Goal: Task Accomplishment & Management: Complete application form

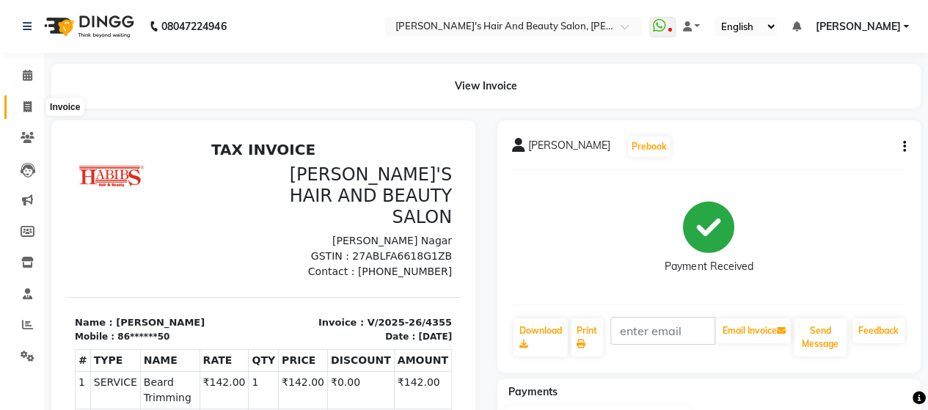
click at [30, 109] on icon at bounding box center [27, 106] width 8 height 11
select select "6429"
select select "service"
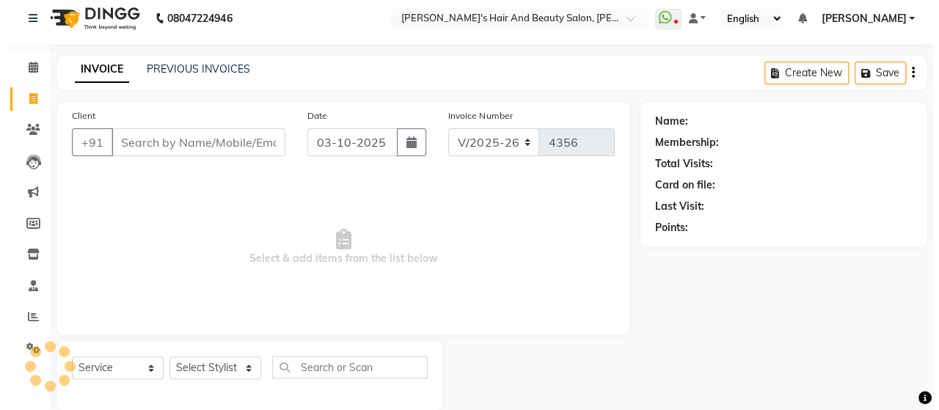
scroll to position [30, 0]
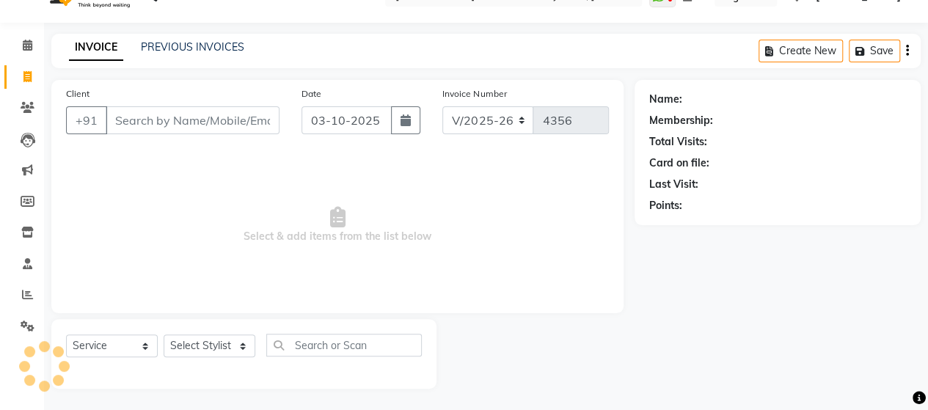
click at [154, 112] on input "Client" at bounding box center [193, 120] width 174 height 28
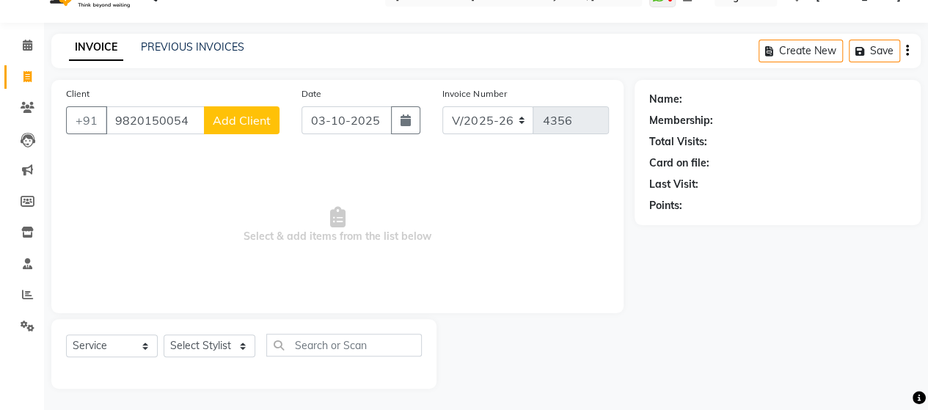
type input "9820150054"
click at [252, 120] on span "Add Client" at bounding box center [242, 120] width 58 height 15
select select "22"
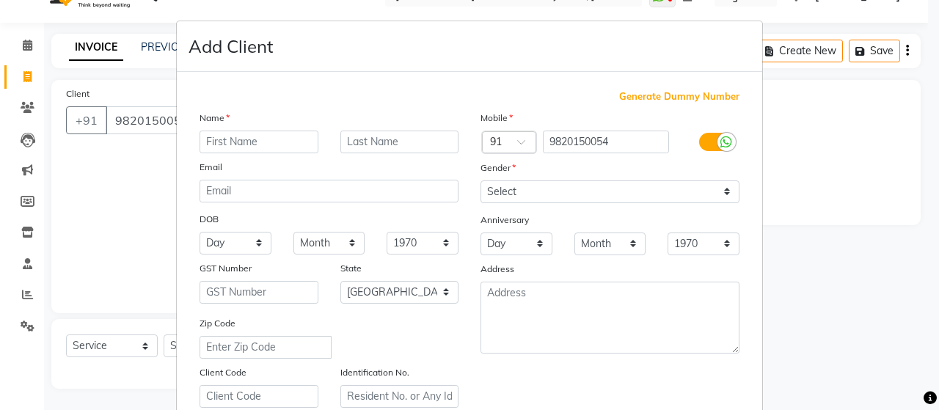
click at [255, 142] on input "text" at bounding box center [259, 142] width 119 height 23
type input "Saurabh"
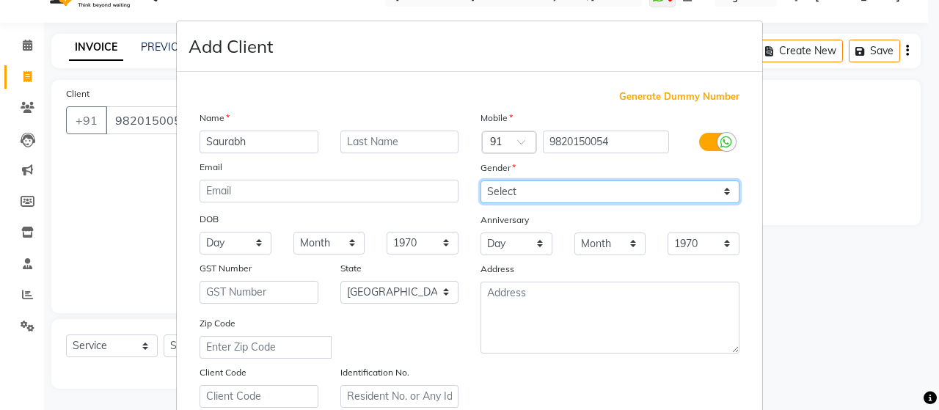
click at [493, 187] on select "Select [DEMOGRAPHIC_DATA] [DEMOGRAPHIC_DATA] Other Prefer Not To Say" at bounding box center [610, 191] width 259 height 23
select select "[DEMOGRAPHIC_DATA]"
click at [481, 180] on select "Select [DEMOGRAPHIC_DATA] [DEMOGRAPHIC_DATA] Other Prefer Not To Say" at bounding box center [610, 191] width 259 height 23
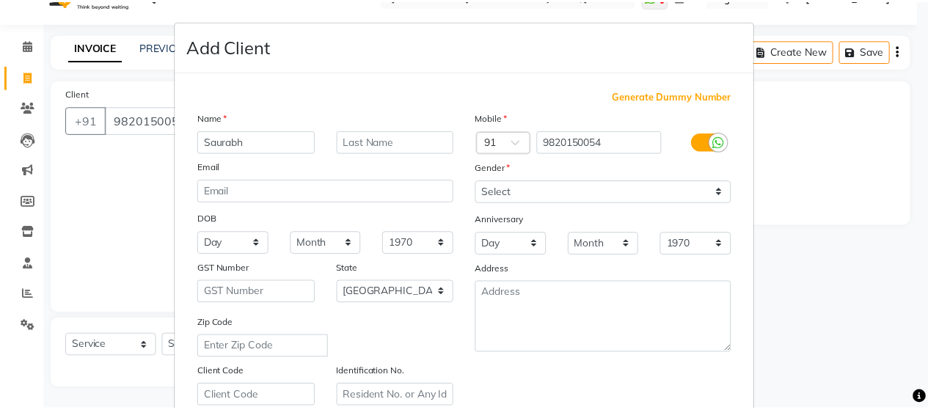
scroll to position [264, 0]
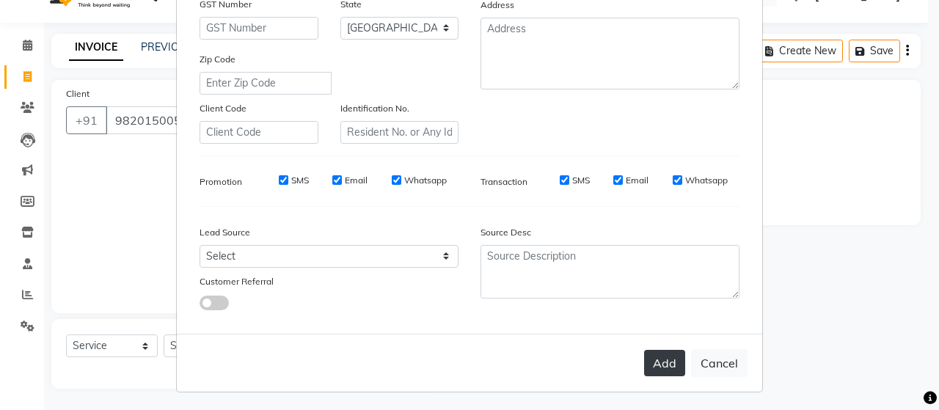
click at [653, 354] on button "Add" at bounding box center [664, 363] width 41 height 26
type input "98******54"
select select
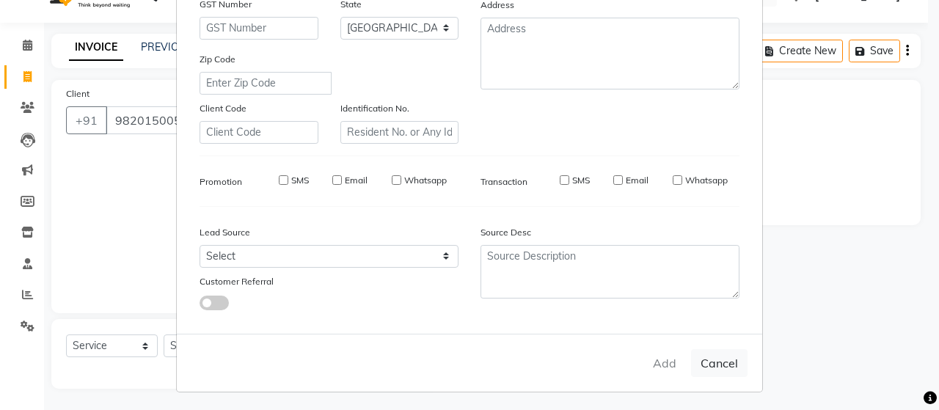
select select "null"
select select
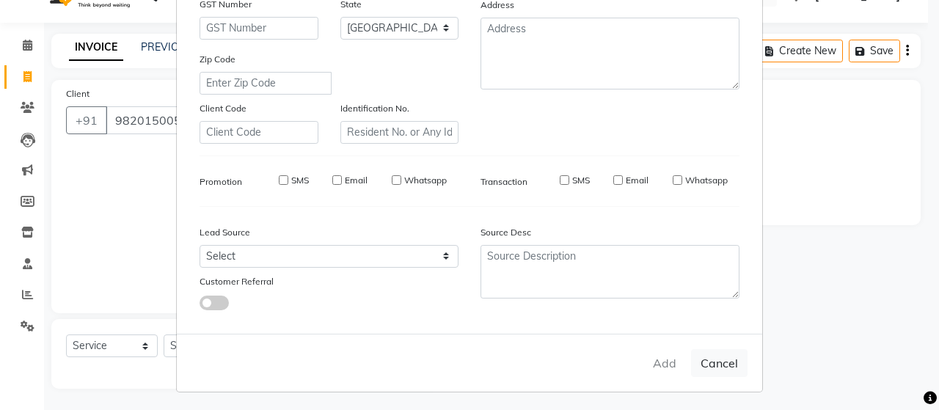
checkbox input "false"
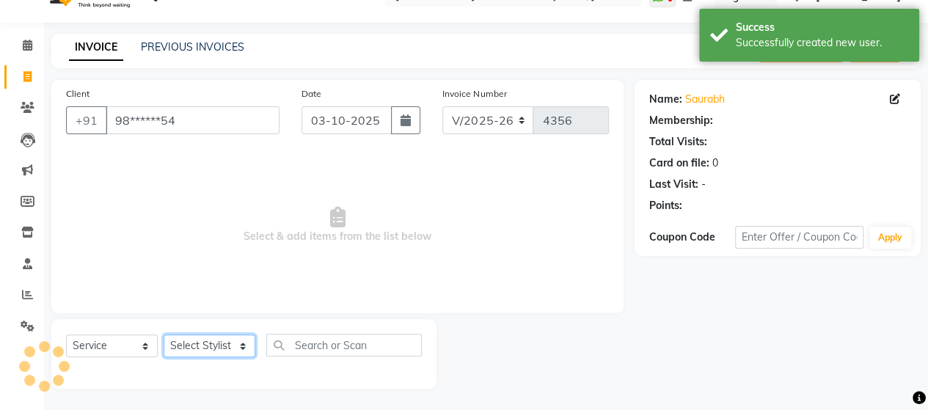
click at [222, 349] on select "Select Stylist Admin Datta Durga [PERSON_NAME] [PERSON_NAME] [PERSON_NAME] Rohit" at bounding box center [210, 346] width 92 height 23
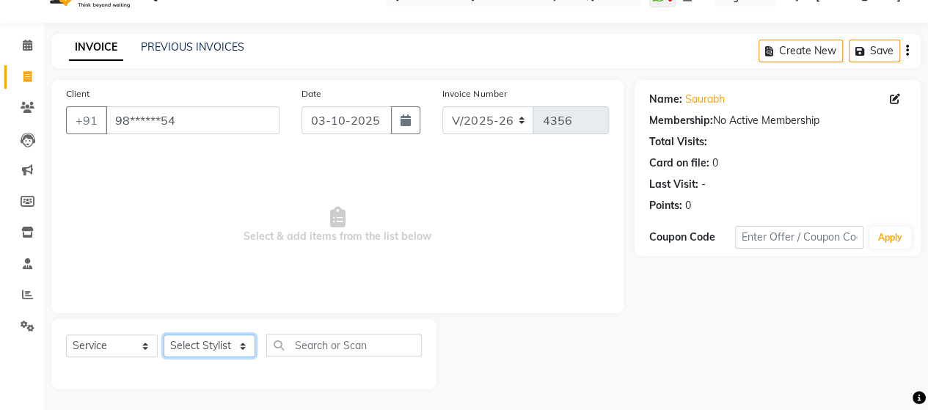
select select "62464"
click at [164, 335] on select "Select Stylist Admin Datta Durga [PERSON_NAME] [PERSON_NAME] [PERSON_NAME] Rohit" at bounding box center [210, 346] width 92 height 23
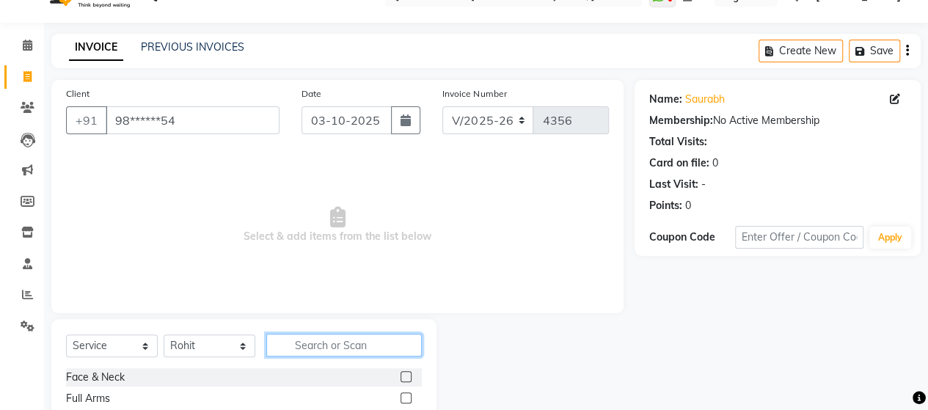
click at [323, 351] on input "text" at bounding box center [344, 345] width 156 height 23
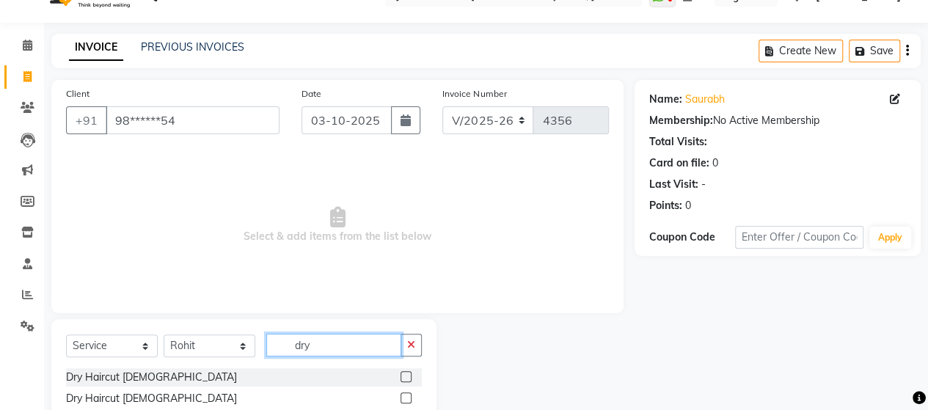
type input "dry"
click at [403, 400] on label at bounding box center [406, 398] width 11 height 11
click at [403, 400] on input "checkbox" at bounding box center [406, 399] width 10 height 10
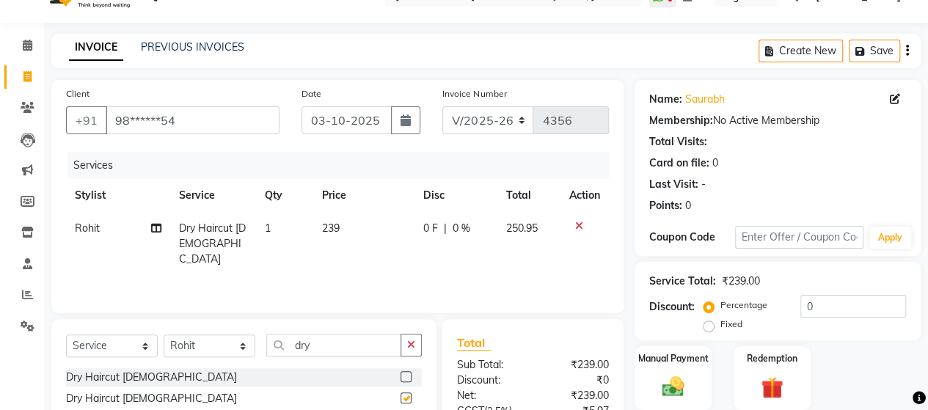
checkbox input "false"
click at [368, 349] on input "dry" at bounding box center [333, 345] width 135 height 23
type input "d"
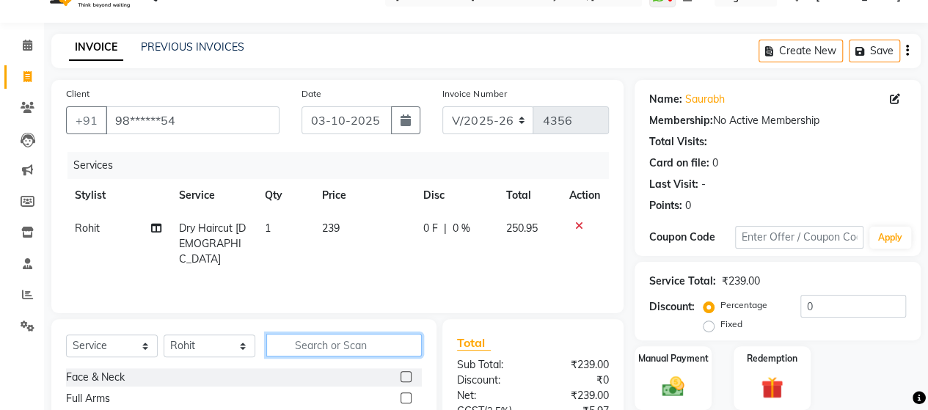
type input "n"
type input "b tr"
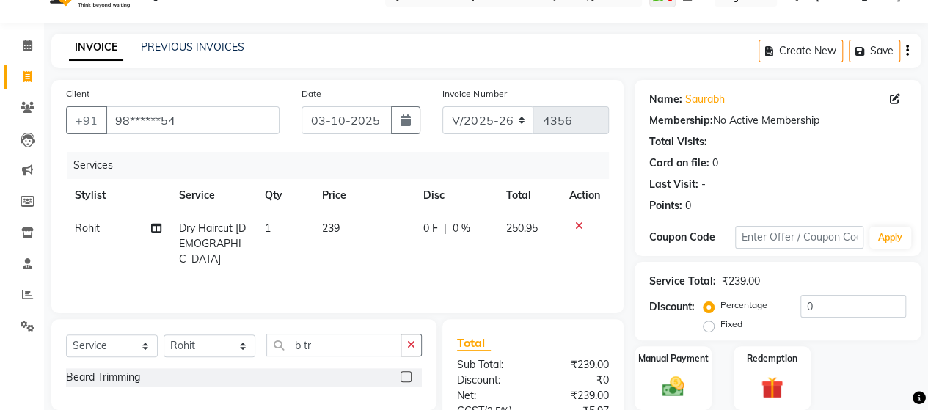
click at [405, 379] on label at bounding box center [406, 376] width 11 height 11
click at [405, 379] on input "checkbox" at bounding box center [406, 378] width 10 height 10
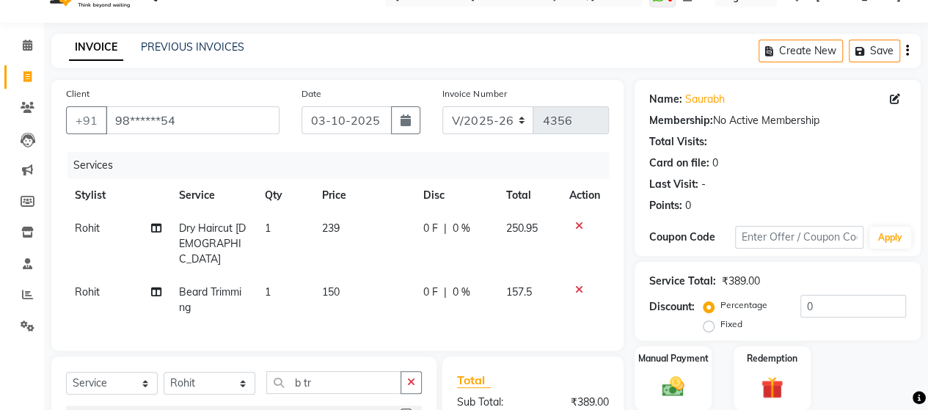
checkbox input "false"
click at [346, 276] on td "150" at bounding box center [363, 300] width 101 height 48
select select "62464"
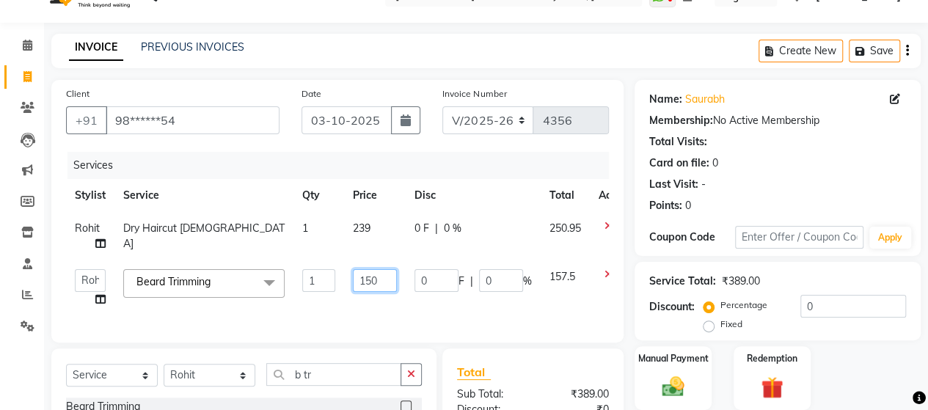
click at [384, 277] on input "150" at bounding box center [375, 280] width 44 height 23
type input "142"
click at [384, 290] on input "142" at bounding box center [375, 280] width 44 height 23
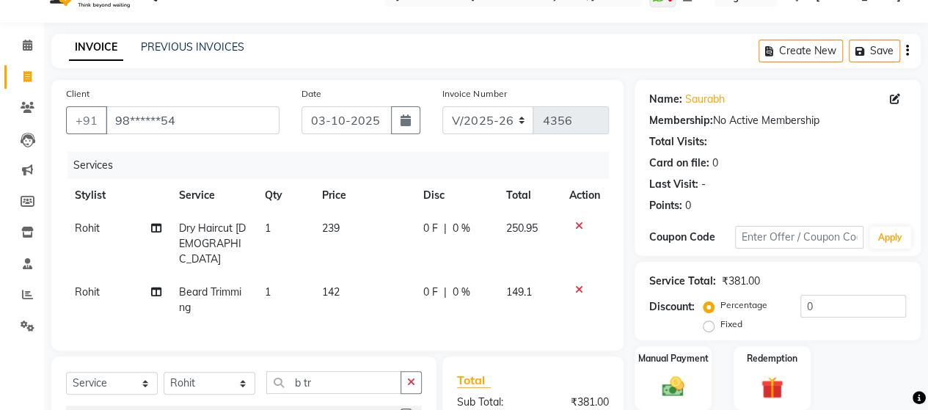
click at [500, 316] on div "Services Stylist Service Qty Price Disc Total Action Rohit Dry Haircut [DEMOGRA…" at bounding box center [337, 244] width 543 height 184
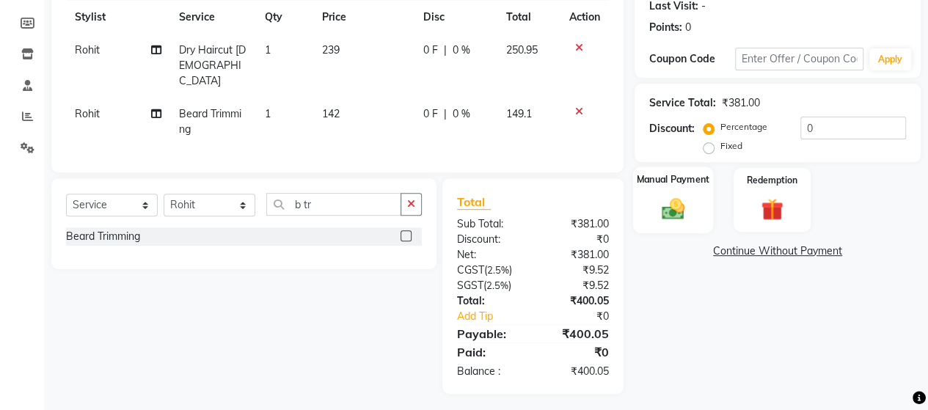
click at [666, 203] on img at bounding box center [672, 208] width 37 height 26
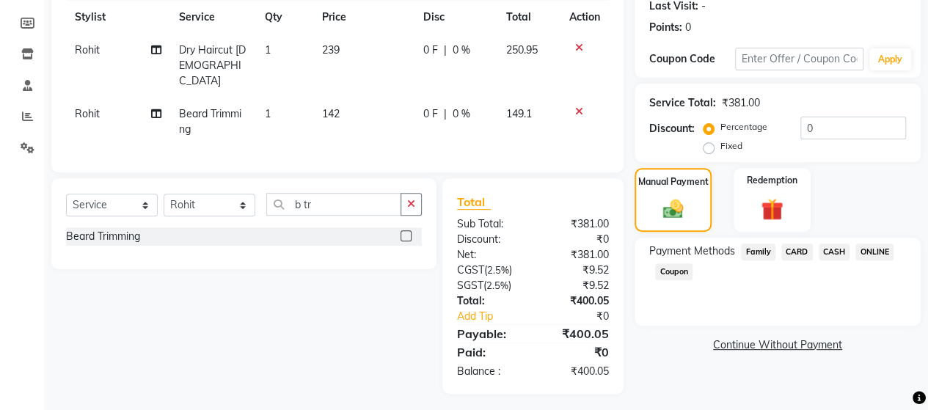
click at [869, 252] on span "ONLINE" at bounding box center [875, 252] width 38 height 17
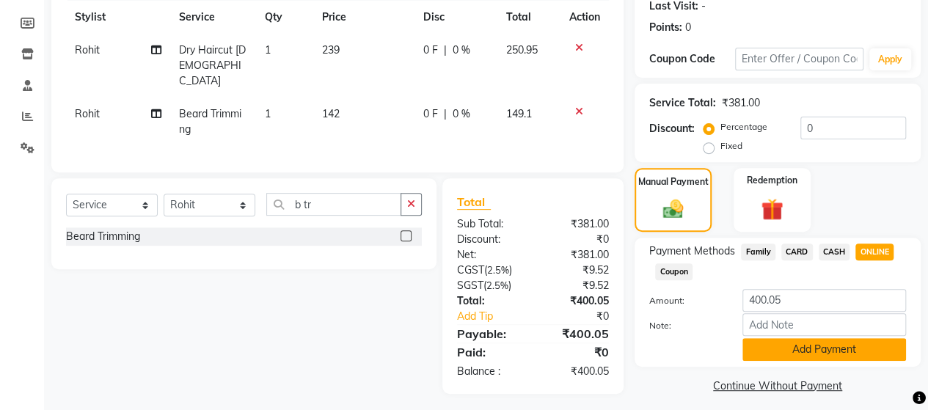
click at [831, 347] on button "Add Payment" at bounding box center [825, 349] width 164 height 23
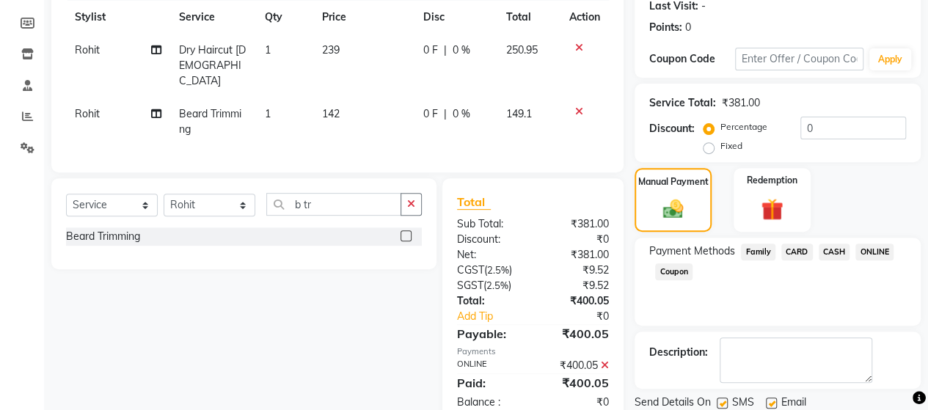
scroll to position [257, 0]
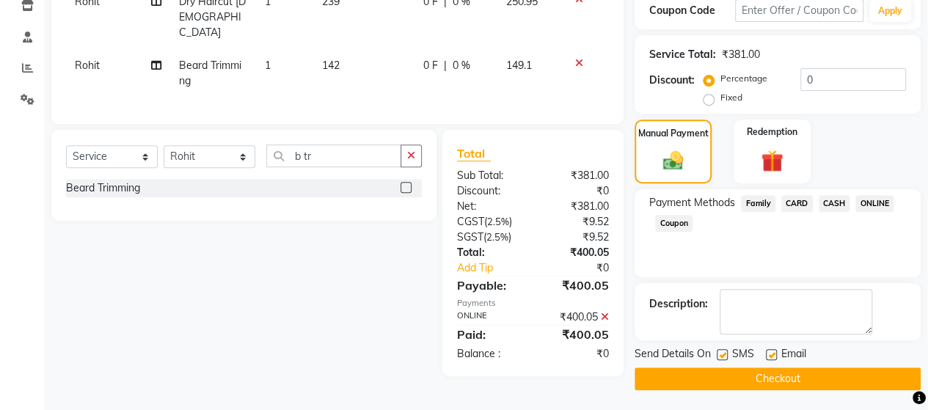
click at [844, 373] on button "Checkout" at bounding box center [778, 379] width 286 height 23
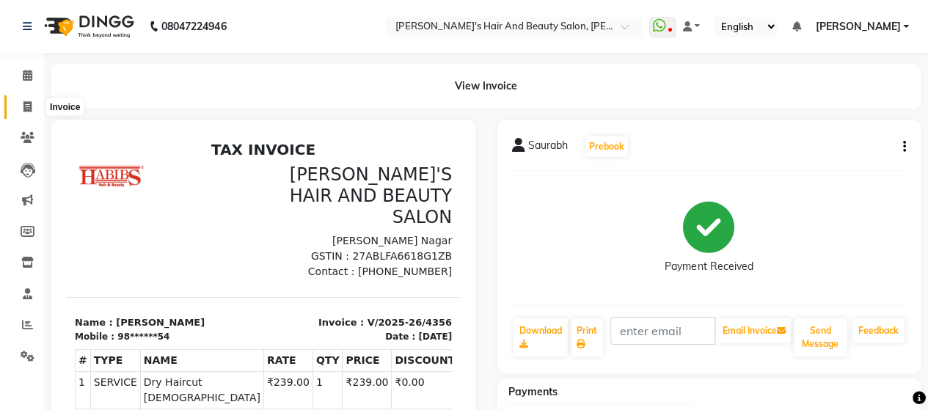
click at [23, 105] on icon at bounding box center [27, 106] width 8 height 11
select select "6429"
select select "service"
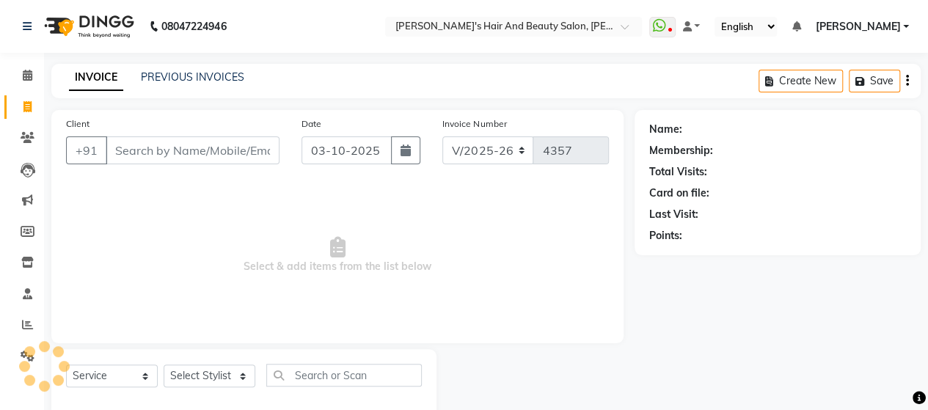
scroll to position [30, 0]
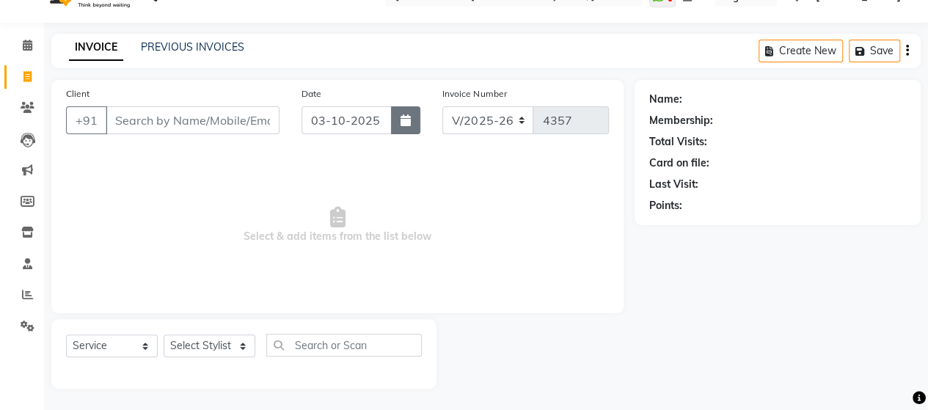
click at [404, 127] on button "button" at bounding box center [405, 120] width 29 height 28
select select "10"
select select "2025"
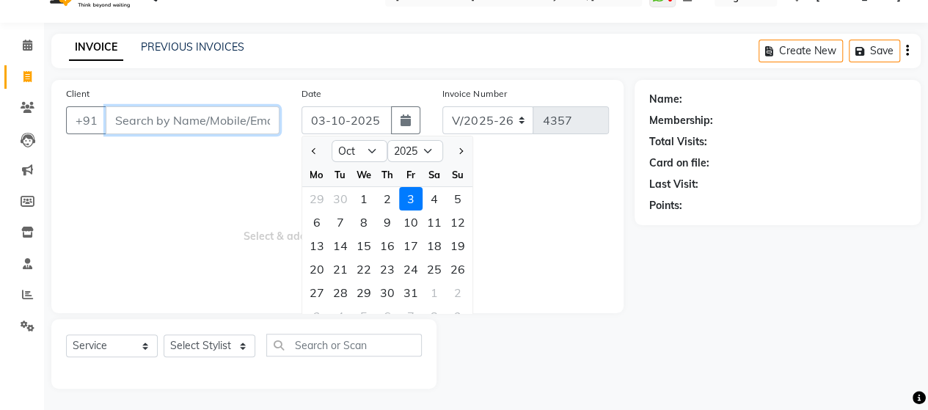
click at [172, 126] on input "Client" at bounding box center [193, 120] width 174 height 28
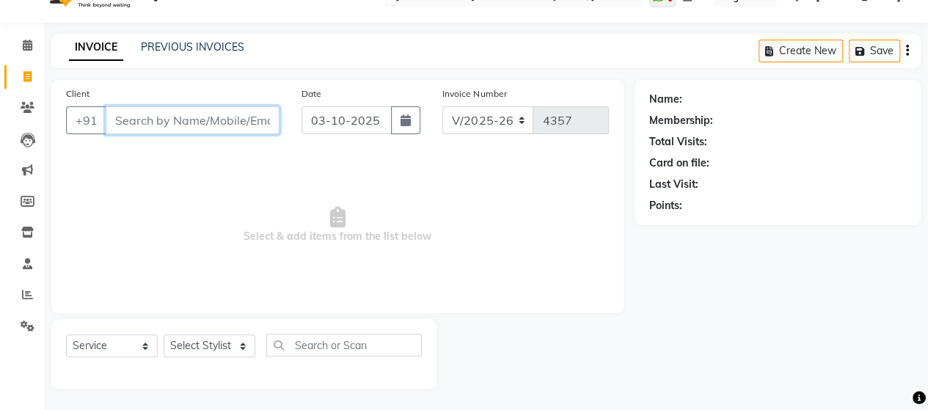
click at [166, 120] on input "Client" at bounding box center [193, 120] width 174 height 28
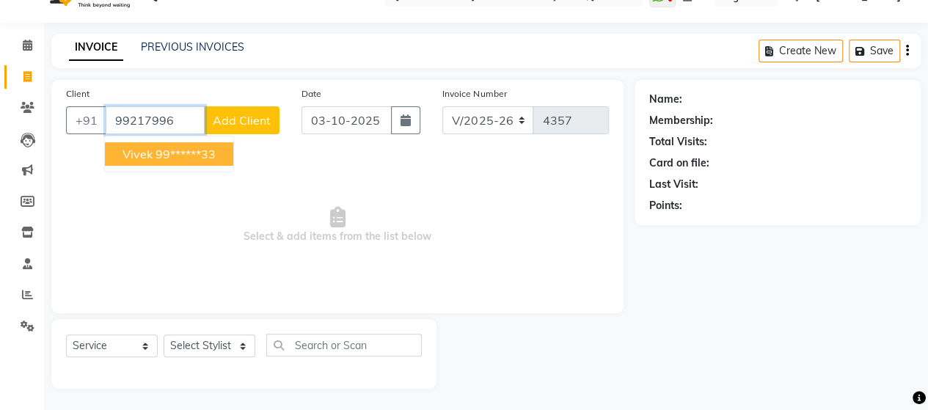
click at [183, 147] on ngb-highlight "99******33" at bounding box center [186, 154] width 60 height 15
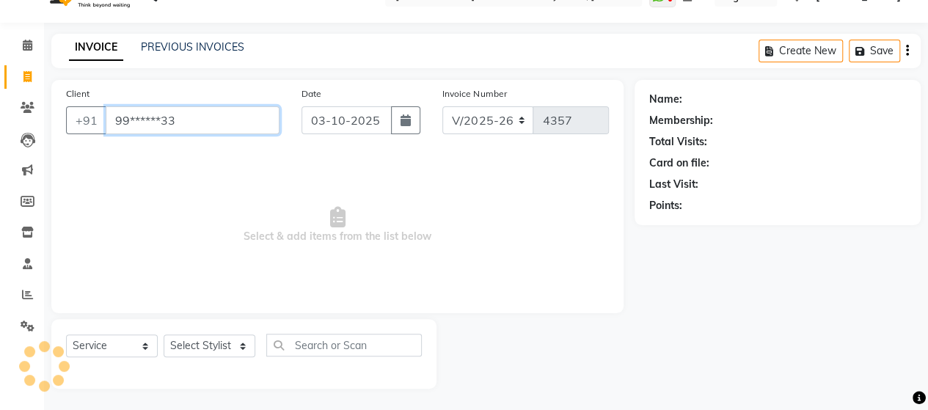
type input "99******33"
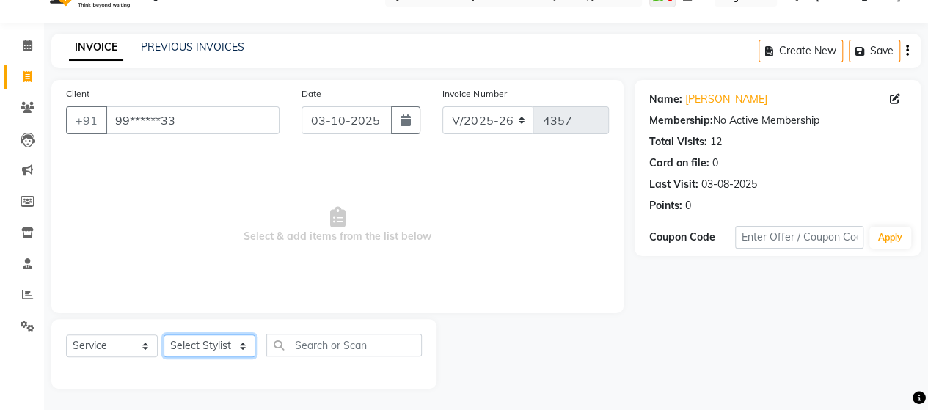
click at [219, 343] on select "Select Stylist Admin Datta Durga [PERSON_NAME] [PERSON_NAME] [PERSON_NAME] Rohit" at bounding box center [210, 346] width 92 height 23
select select "48826"
click at [164, 335] on select "Select Stylist Admin Datta Durga [PERSON_NAME] [PERSON_NAME] [PERSON_NAME] Rohit" at bounding box center [210, 346] width 92 height 23
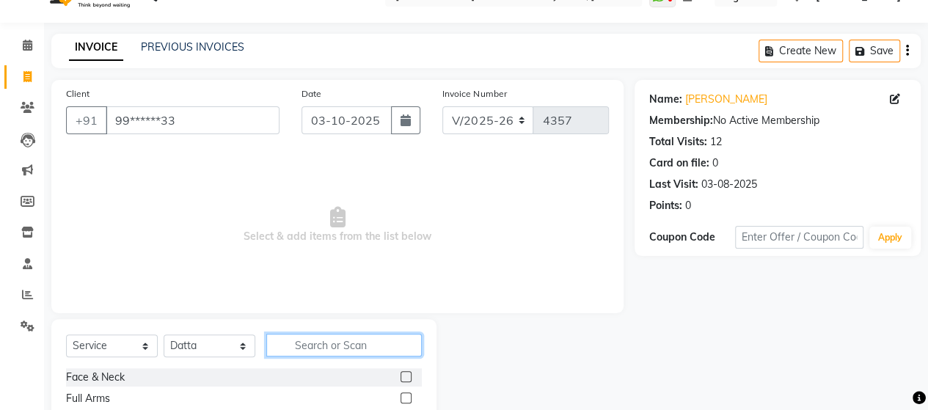
click at [332, 349] on input "text" at bounding box center [344, 345] width 156 height 23
type input "clea"
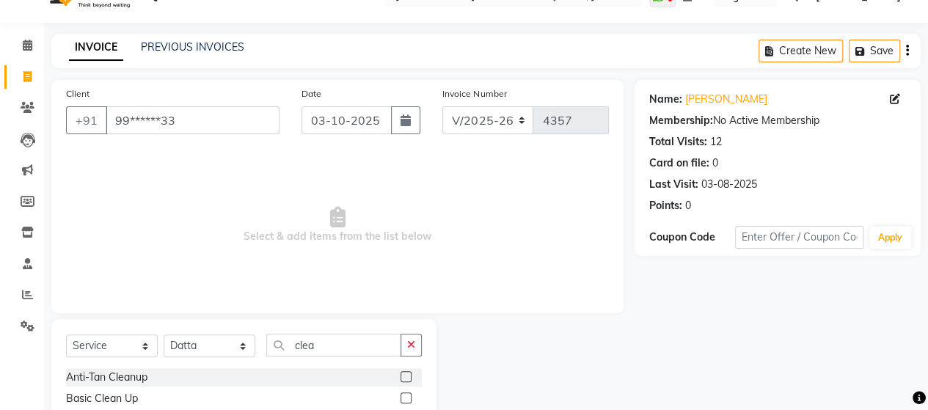
click at [402, 395] on label at bounding box center [406, 398] width 11 height 11
click at [402, 395] on input "checkbox" at bounding box center [406, 399] width 10 height 10
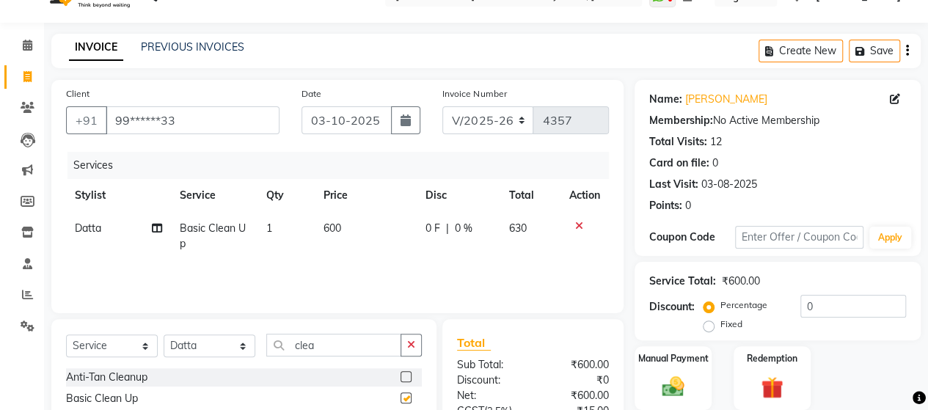
checkbox input "false"
click at [319, 232] on td "600" at bounding box center [366, 236] width 102 height 48
select select "48826"
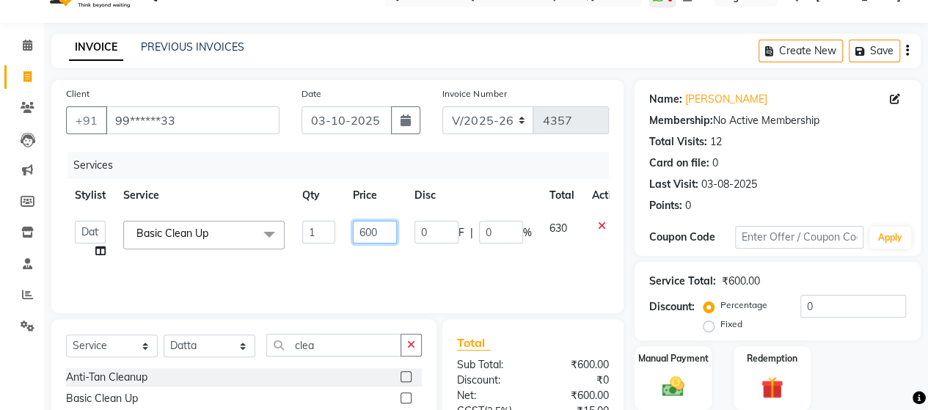
click at [376, 227] on input "600" at bounding box center [375, 232] width 44 height 23
type input "6"
type input "570"
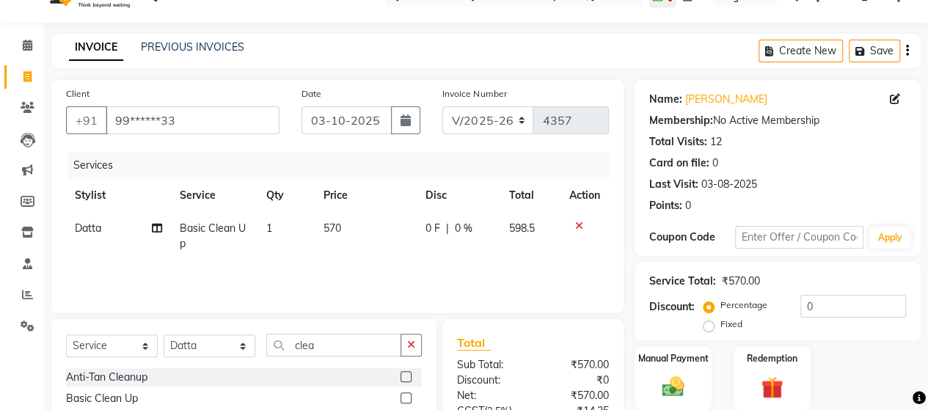
click at [371, 268] on div "Services Stylist Service Qty Price Disc Total Action Datta Basic Clean Up 1 570…" at bounding box center [337, 225] width 543 height 147
click at [367, 227] on td "570" at bounding box center [365, 236] width 102 height 48
select select "48826"
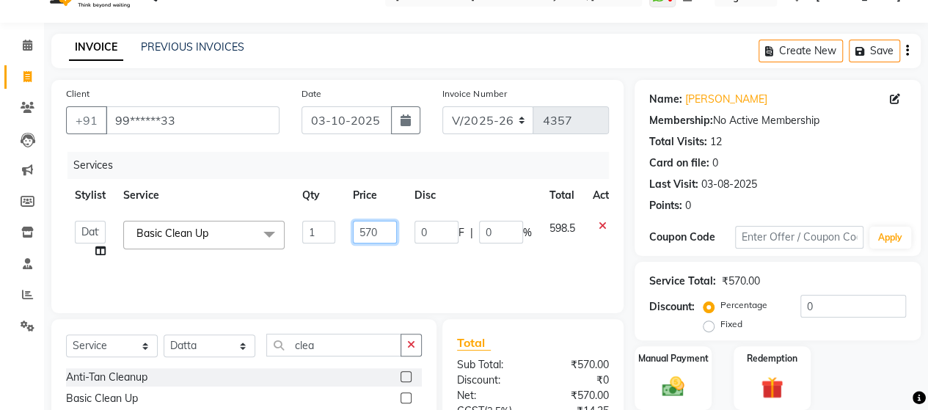
click at [392, 229] on input "570" at bounding box center [375, 232] width 44 height 23
type input "571"
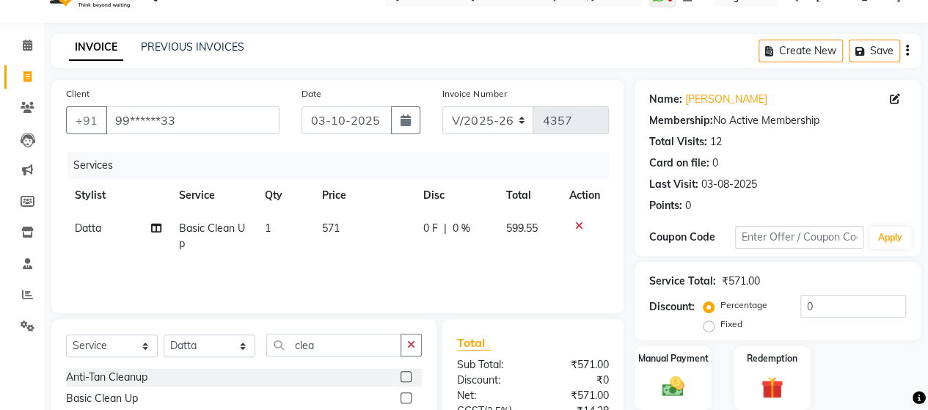
click at [384, 273] on div "Services Stylist Service Qty Price Disc Total Action Datta Basic Clean Up 1 571…" at bounding box center [337, 225] width 543 height 147
click at [368, 346] on input "clea" at bounding box center [333, 345] width 135 height 23
type input "c"
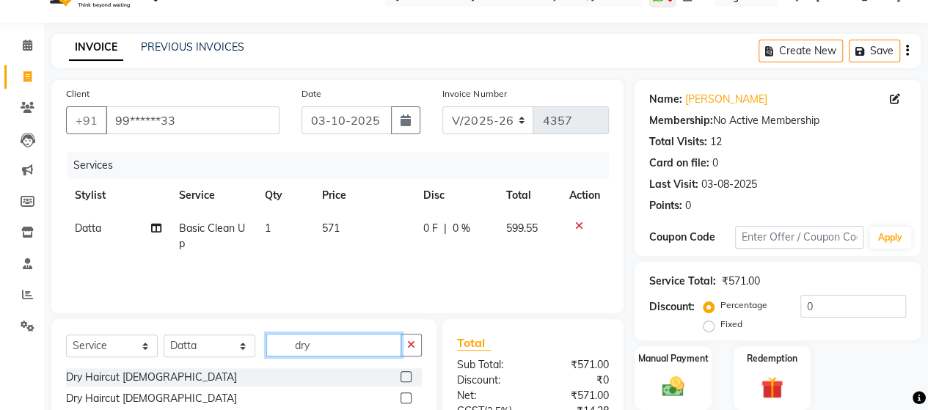
type input "dry"
click at [406, 395] on label at bounding box center [406, 398] width 11 height 11
click at [406, 395] on input "checkbox" at bounding box center [406, 399] width 10 height 10
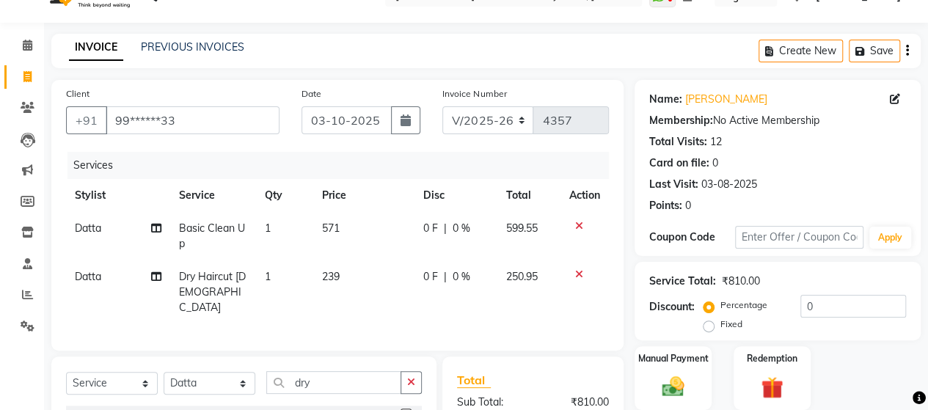
checkbox input "false"
click at [348, 372] on input "dry" at bounding box center [333, 382] width 135 height 23
type input "d"
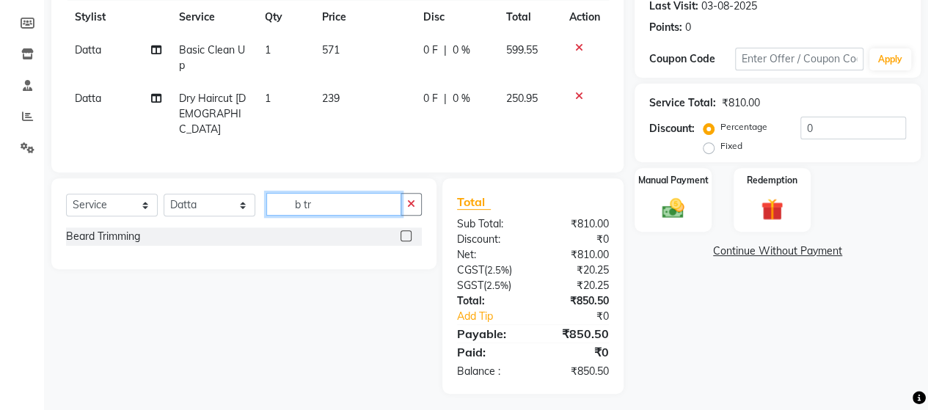
type input "b tr"
click at [409, 230] on label at bounding box center [406, 235] width 11 height 11
click at [409, 232] on input "checkbox" at bounding box center [406, 237] width 10 height 10
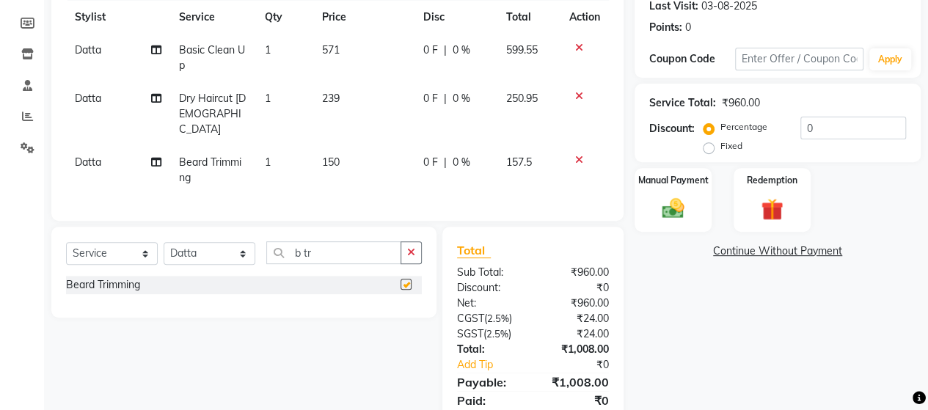
checkbox input "false"
click at [351, 146] on td "150" at bounding box center [363, 170] width 101 height 48
select select "48826"
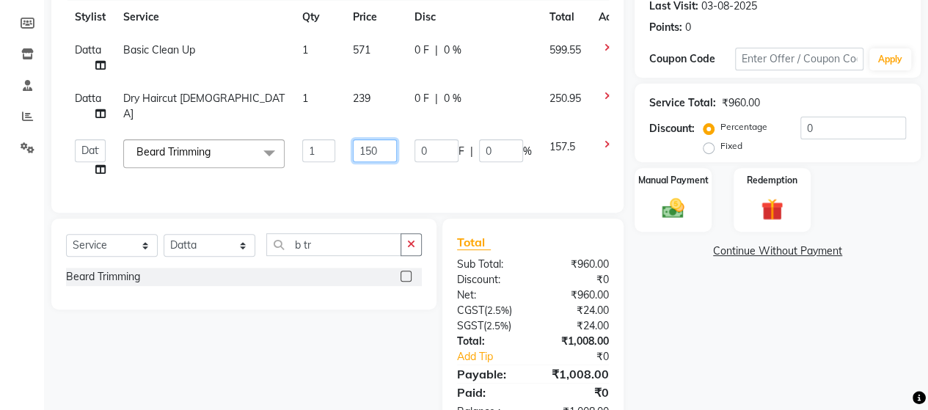
click at [385, 147] on input "150" at bounding box center [375, 150] width 44 height 23
type input "142"
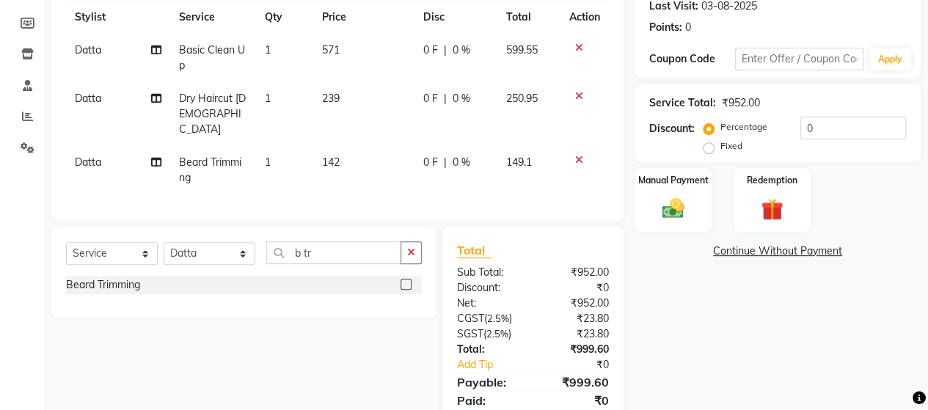
click at [388, 173] on td "142" at bounding box center [363, 170] width 101 height 48
select select "48826"
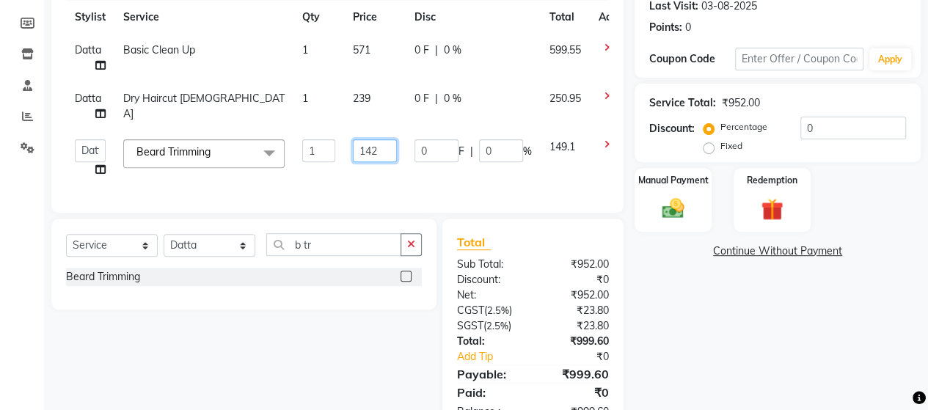
click at [386, 153] on input "142" at bounding box center [375, 150] width 44 height 23
type input "143"
click at [385, 168] on td "143" at bounding box center [375, 159] width 62 height 56
select select "48826"
click at [681, 212] on img at bounding box center [672, 208] width 37 height 26
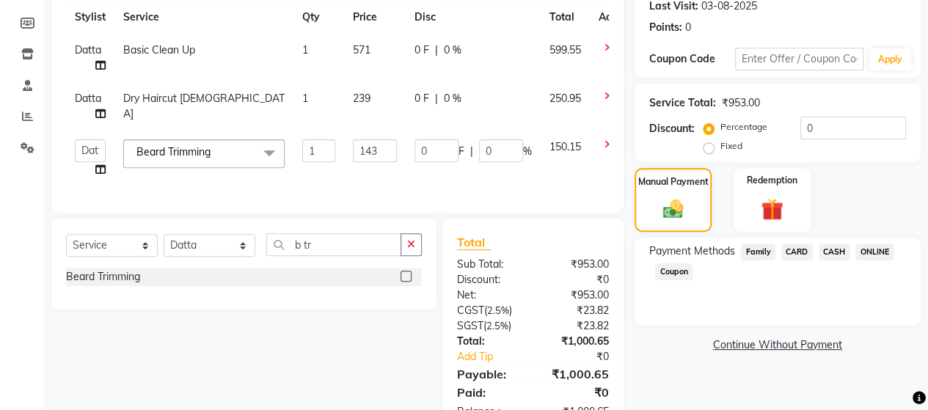
click at [834, 249] on span "CASH" at bounding box center [835, 252] width 32 height 17
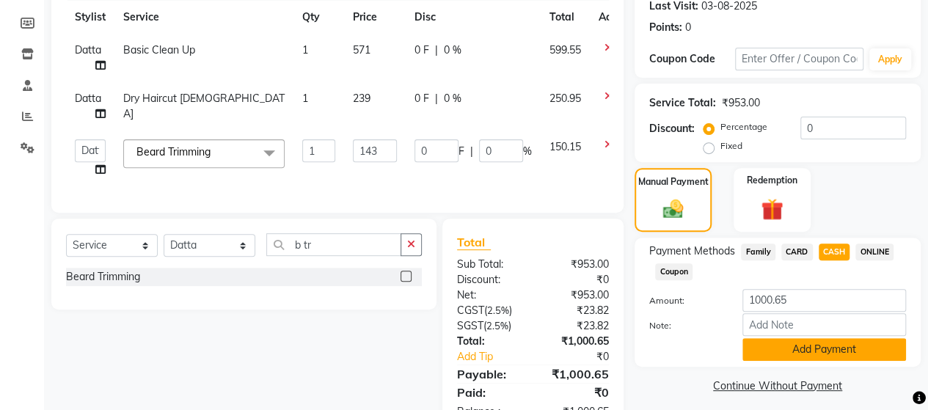
click at [816, 349] on button "Add Payment" at bounding box center [825, 349] width 164 height 23
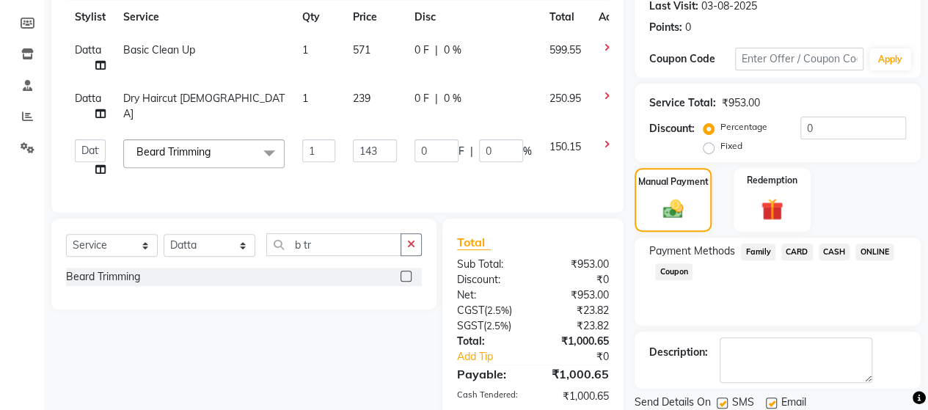
scroll to position [316, 0]
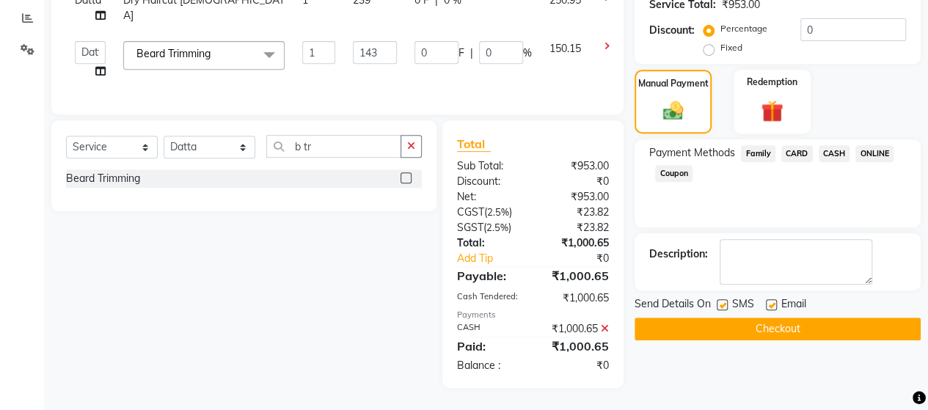
click at [804, 318] on button "Checkout" at bounding box center [778, 329] width 286 height 23
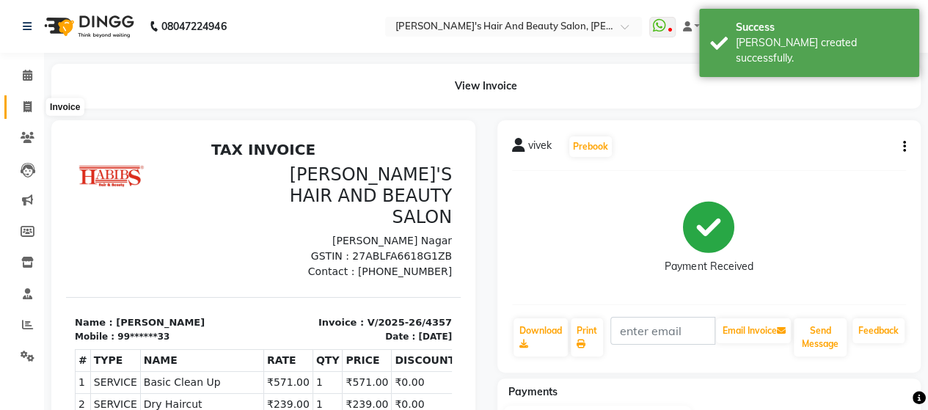
click at [26, 109] on icon at bounding box center [27, 106] width 8 height 11
select select "service"
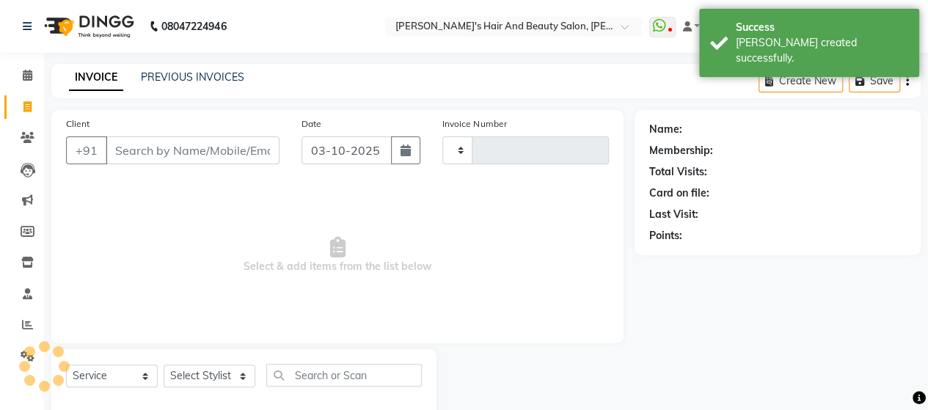
type input "4358"
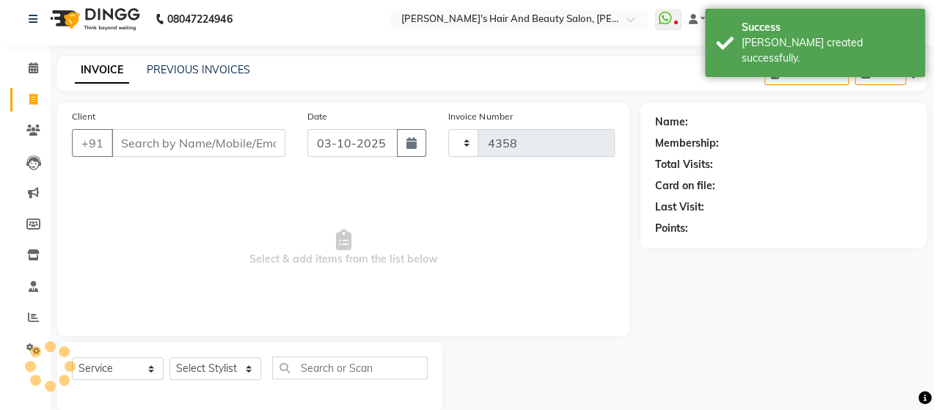
scroll to position [30, 0]
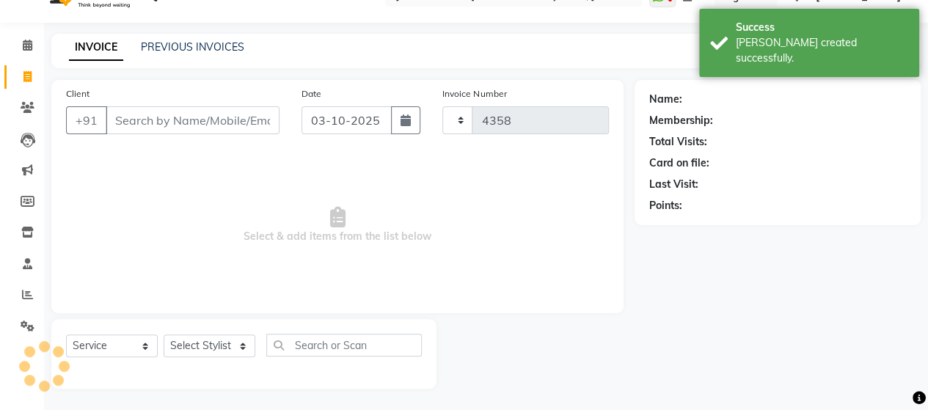
select select "6429"
click at [166, 119] on input "Client" at bounding box center [193, 120] width 174 height 28
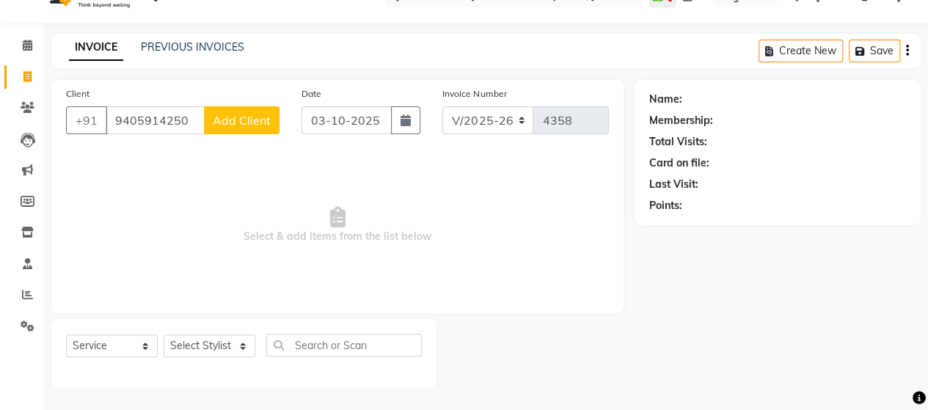
type input "9405914250"
click at [253, 114] on span "Add Client" at bounding box center [242, 120] width 58 height 15
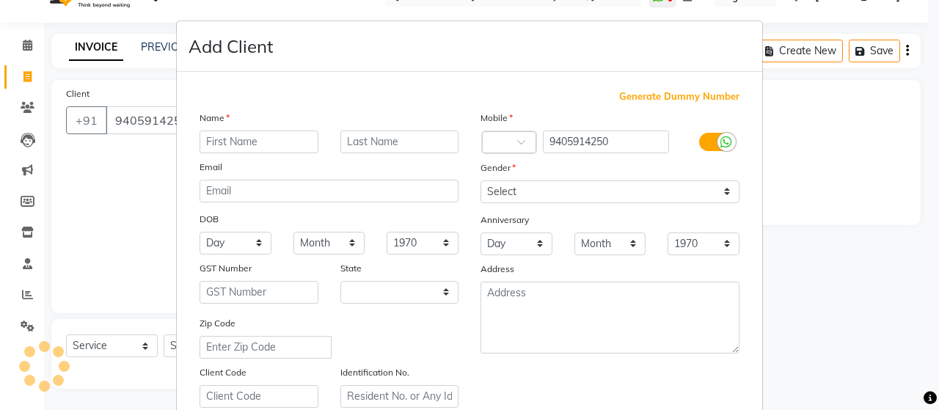
select select "22"
click at [255, 137] on input "text" at bounding box center [259, 142] width 119 height 23
type input "[PERSON_NAME]"
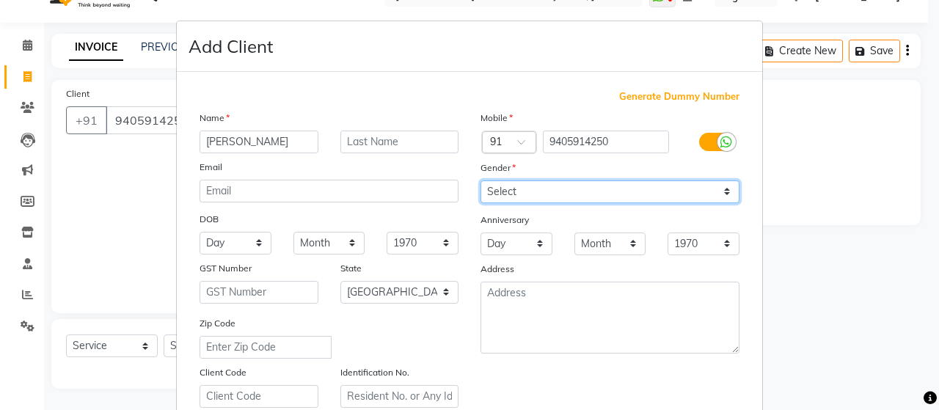
click at [484, 197] on select "Select [DEMOGRAPHIC_DATA] [DEMOGRAPHIC_DATA] Other Prefer Not To Say" at bounding box center [610, 191] width 259 height 23
select select "[DEMOGRAPHIC_DATA]"
click at [481, 180] on select "Select [DEMOGRAPHIC_DATA] [DEMOGRAPHIC_DATA] Other Prefer Not To Say" at bounding box center [610, 191] width 259 height 23
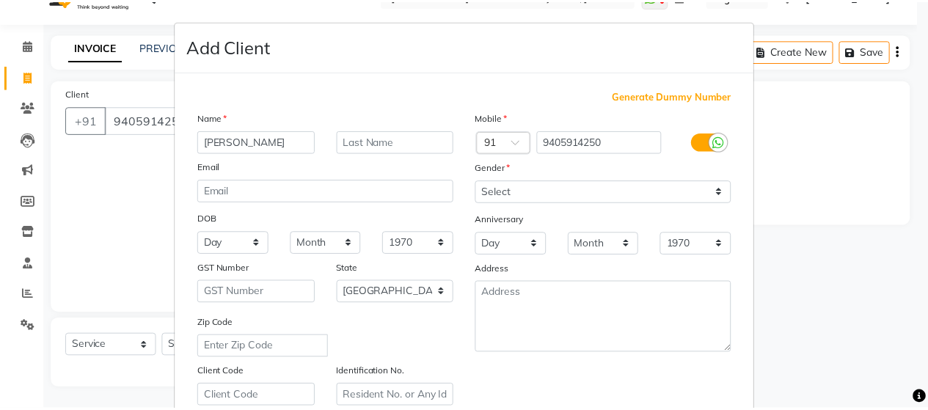
scroll to position [264, 0]
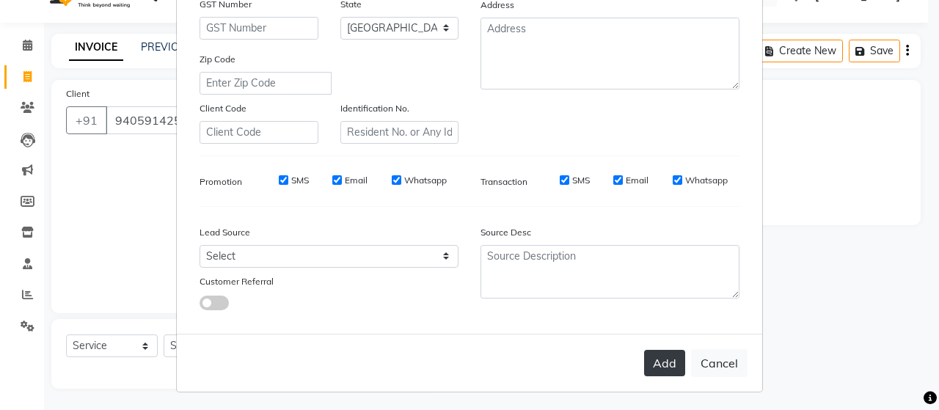
click at [668, 368] on button "Add" at bounding box center [664, 363] width 41 height 26
type input "94******50"
select select
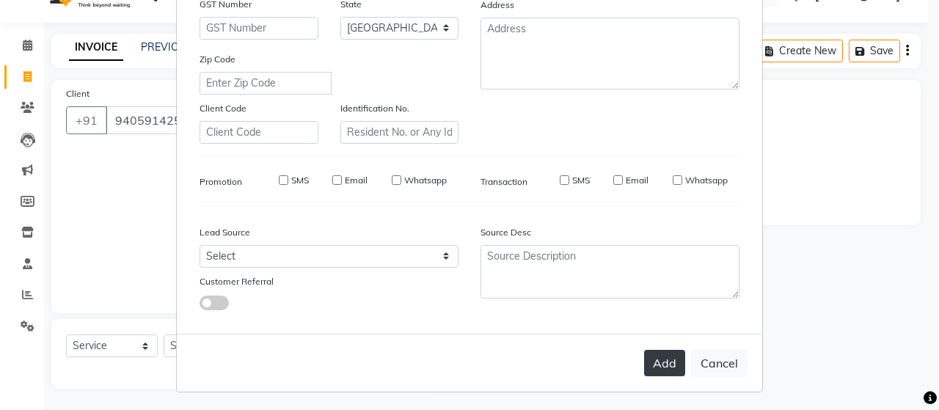
select select "null"
select select
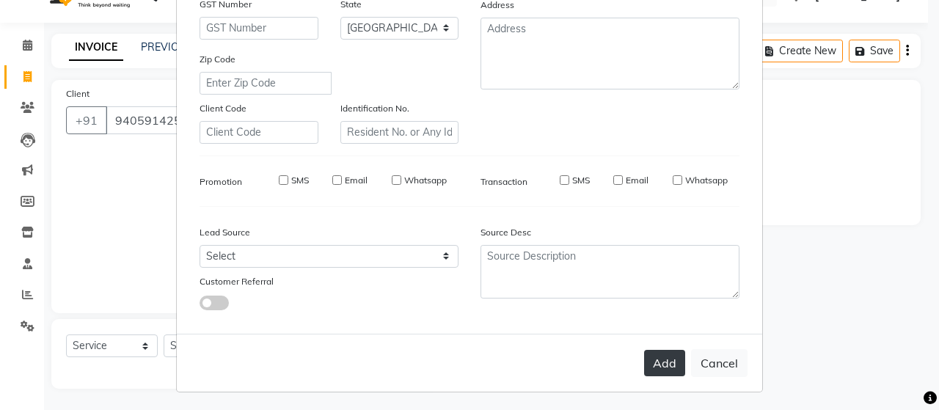
checkbox input "false"
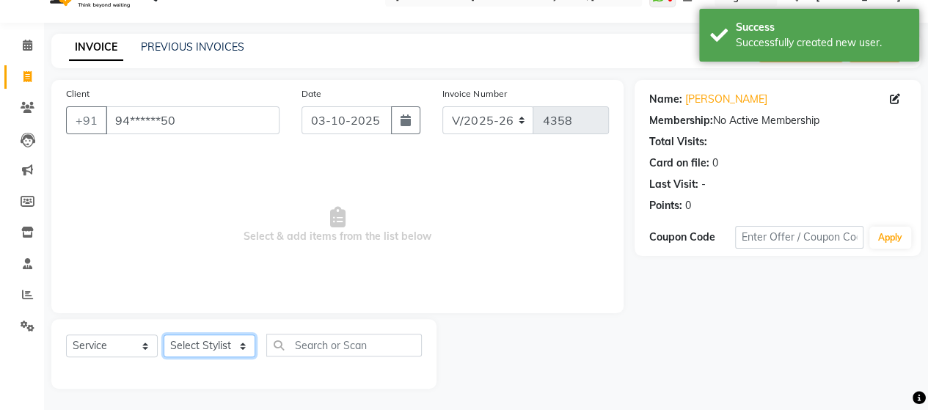
click at [199, 346] on select "Select Stylist Admin Datta Durga [PERSON_NAME] [PERSON_NAME] [PERSON_NAME] Rohit" at bounding box center [210, 346] width 92 height 23
select select "48828"
click at [164, 335] on select "Select Stylist Admin Datta Durga [PERSON_NAME] [PERSON_NAME] [PERSON_NAME] Rohit" at bounding box center [210, 346] width 92 height 23
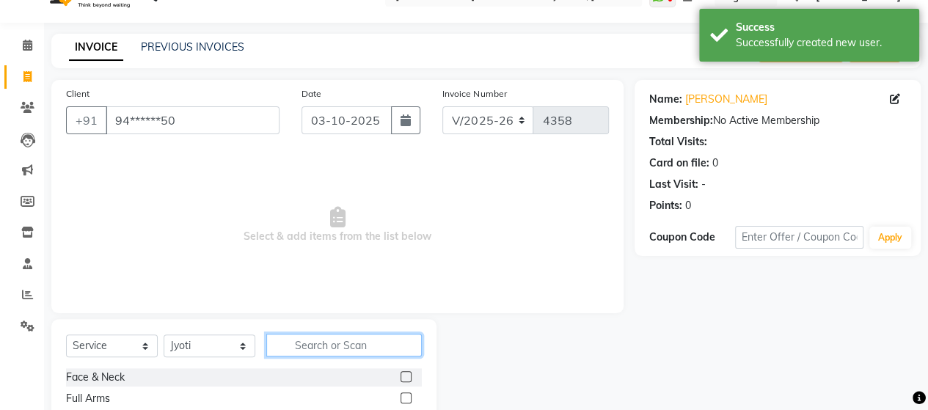
click at [309, 340] on input "text" at bounding box center [344, 345] width 156 height 23
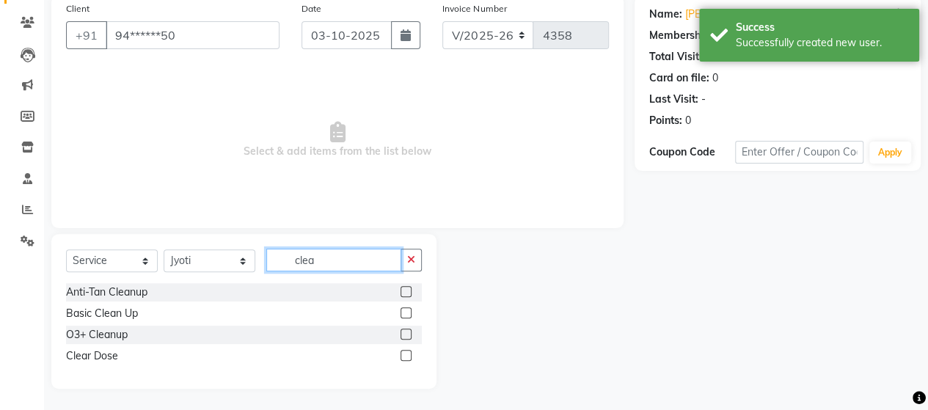
type input "clea"
click at [404, 310] on label at bounding box center [406, 312] width 11 height 11
click at [404, 310] on input "checkbox" at bounding box center [406, 314] width 10 height 10
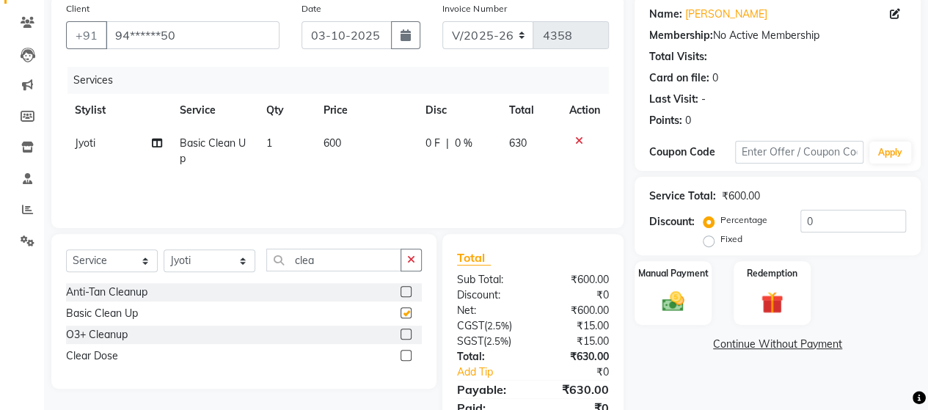
checkbox input "false"
click at [342, 143] on td "600" at bounding box center [366, 151] width 102 height 48
select select "48828"
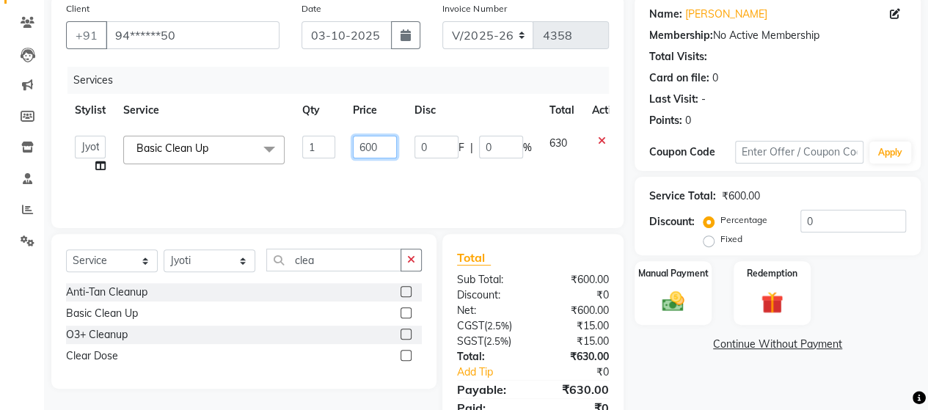
click at [377, 144] on input "600" at bounding box center [375, 147] width 44 height 23
type input "6"
type input "760"
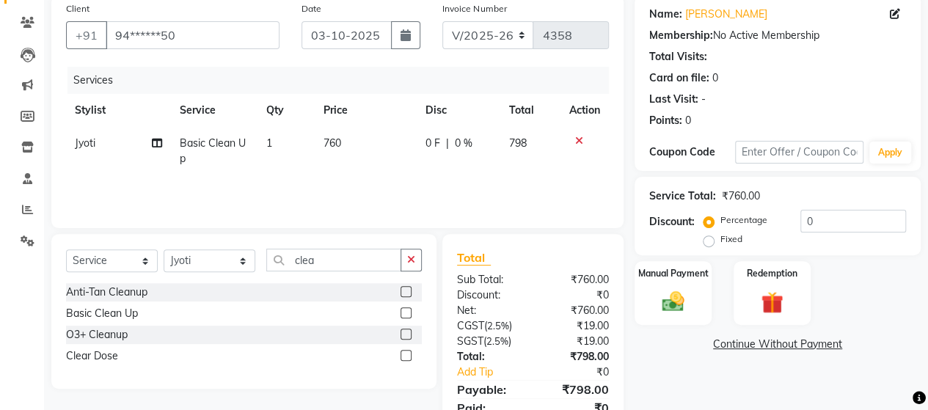
click at [384, 192] on div "Services Stylist Service Qty Price Disc Total Action Jyoti Basic Clean Up 1 760…" at bounding box center [337, 140] width 543 height 147
click at [365, 139] on td "760" at bounding box center [366, 151] width 102 height 48
select select "48828"
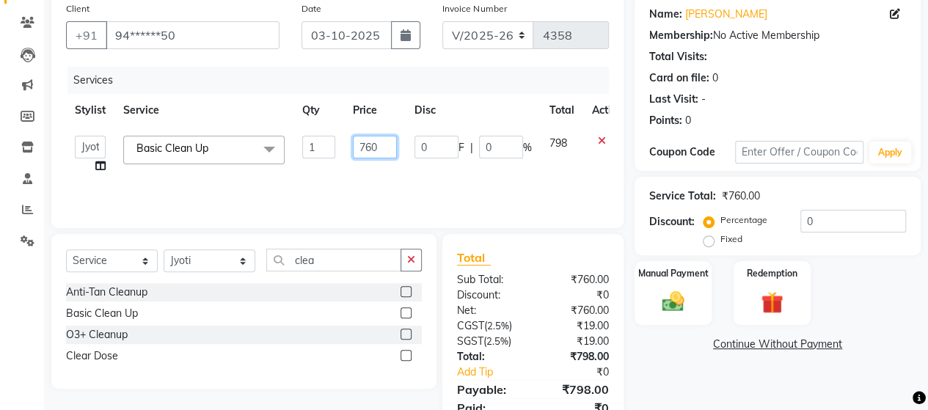
click at [379, 146] on input "760" at bounding box center [375, 147] width 44 height 23
type input "762"
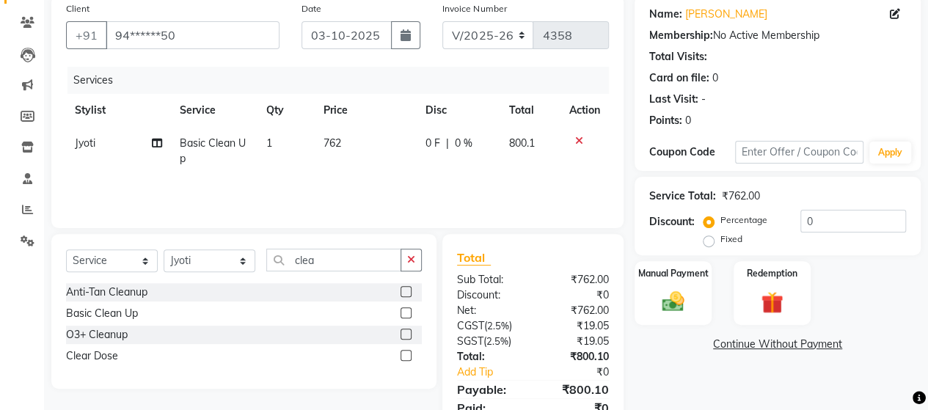
click at [365, 180] on div "Services Stylist Service Qty Price Disc Total Action Jyoti Basic Clean Up 1 762…" at bounding box center [337, 140] width 543 height 147
click at [682, 291] on img at bounding box center [672, 301] width 37 height 26
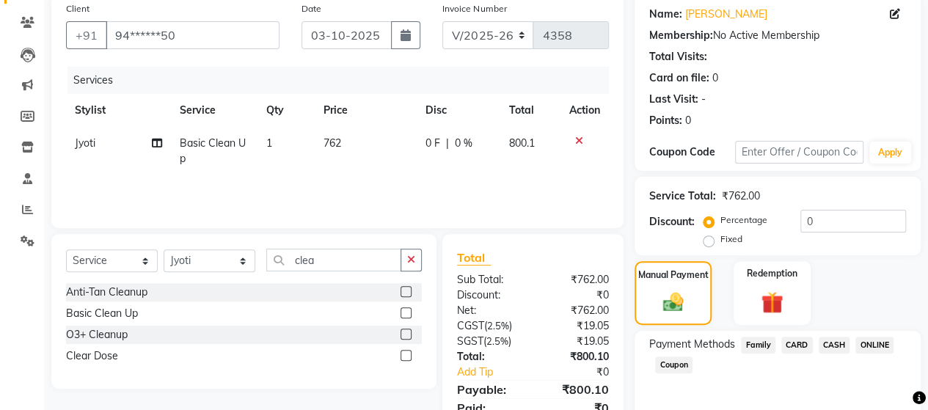
click at [853, 344] on div "ONLINE" at bounding box center [872, 347] width 44 height 20
click at [870, 344] on span "ONLINE" at bounding box center [875, 345] width 38 height 17
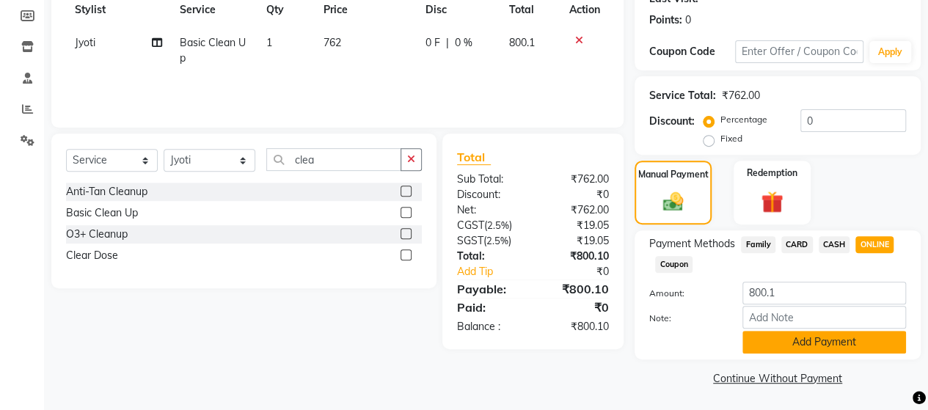
click at [794, 334] on button "Add Payment" at bounding box center [825, 342] width 164 height 23
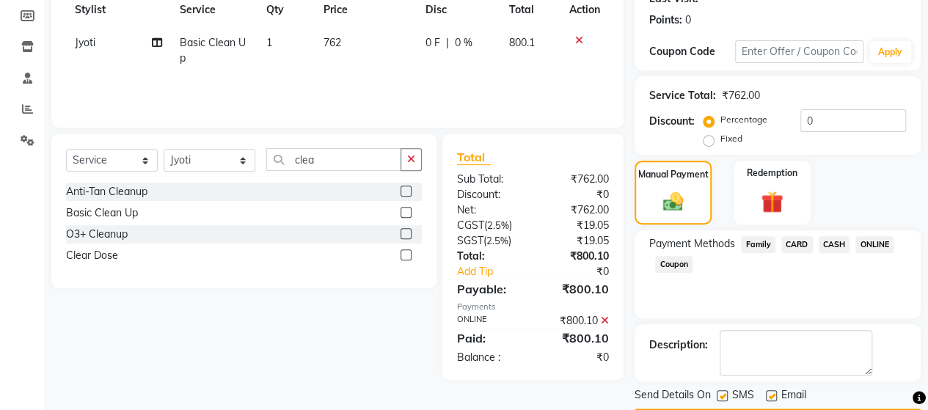
scroll to position [257, 0]
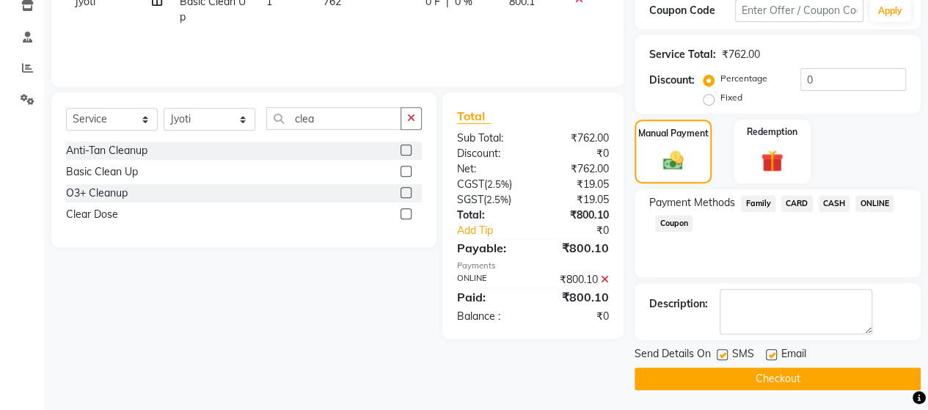
click at [828, 371] on button "Checkout" at bounding box center [778, 379] width 286 height 23
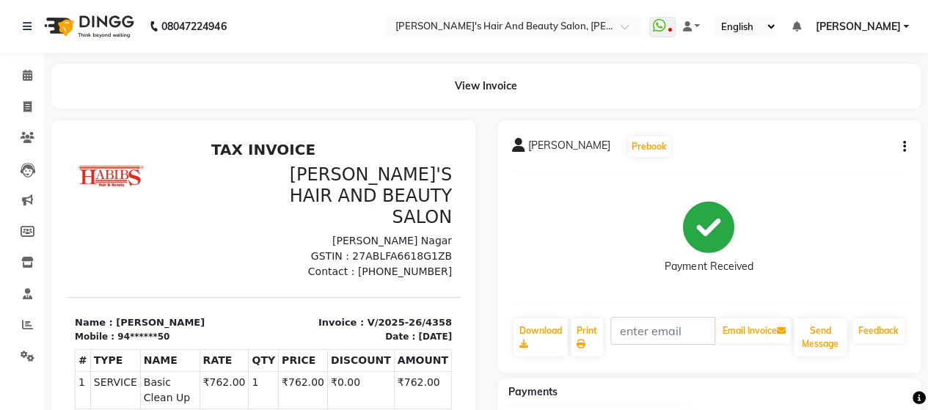
click at [828, 371] on div "[PERSON_NAME] Prebook Payment Received Download Print Email Invoice Send Messag…" at bounding box center [709, 246] width 424 height 252
click at [34, 102] on span at bounding box center [28, 107] width 26 height 17
select select "6429"
select select "service"
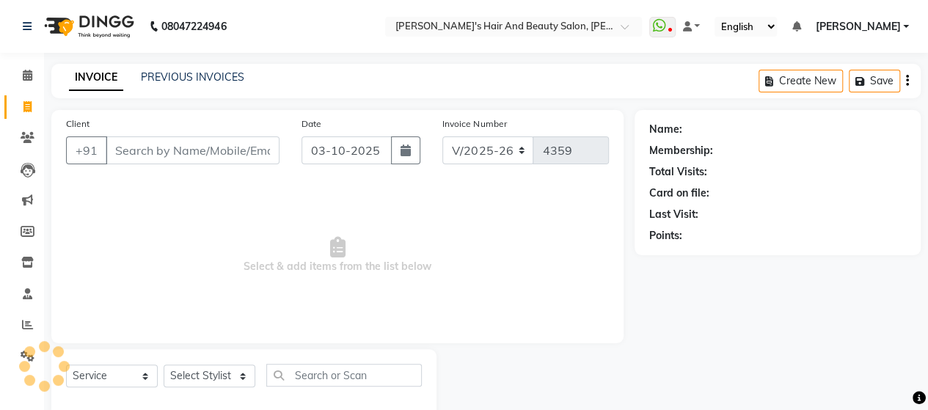
scroll to position [30, 0]
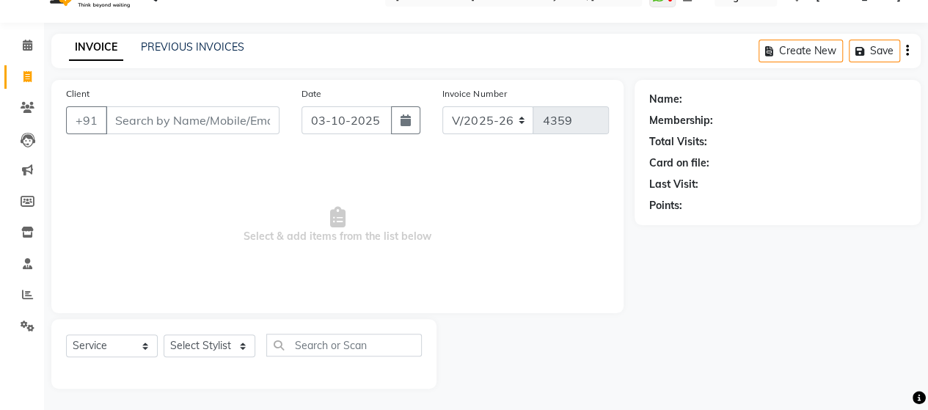
click at [153, 106] on input "Client" at bounding box center [193, 120] width 174 height 28
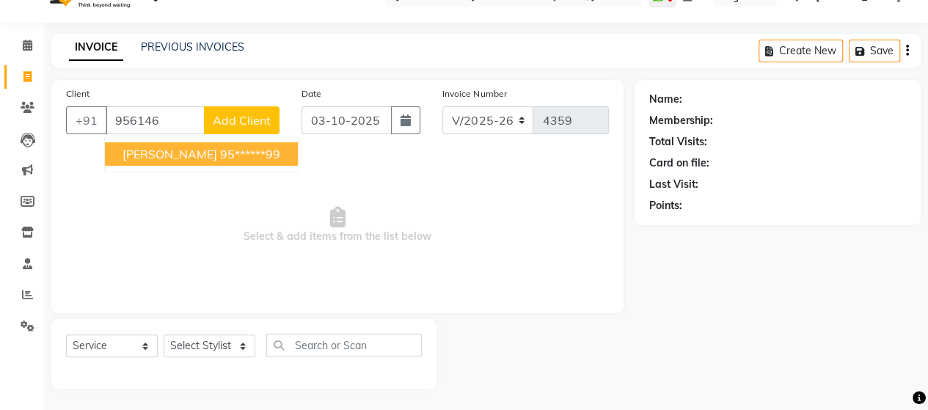
click at [220, 159] on ngb-highlight "95******99" at bounding box center [250, 154] width 60 height 15
type input "95******99"
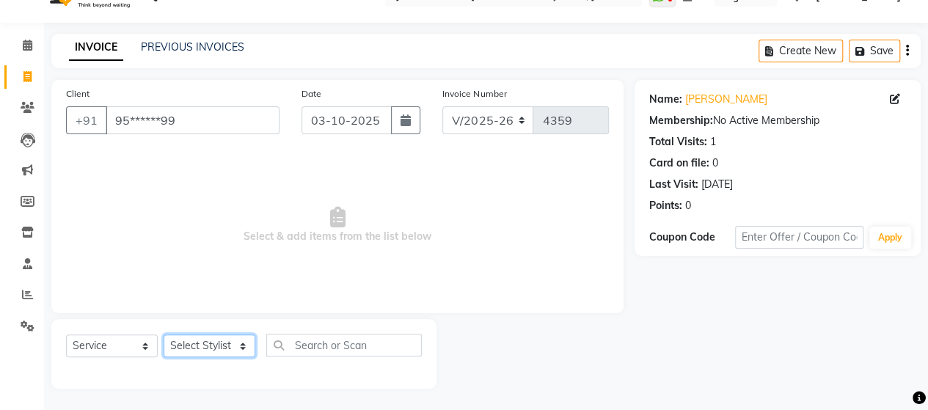
drag, startPoint x: 219, startPoint y: 347, endPoint x: 210, endPoint y: 268, distance: 79.8
click at [210, 268] on div "Client +91 95******99 Date [DATE] Invoice Number V/2025 V/[PHONE_NUMBER] Select…" at bounding box center [337, 234] width 594 height 309
select select "48829"
click at [164, 335] on select "Select Stylist Admin Datta Durga [PERSON_NAME] [PERSON_NAME] [PERSON_NAME] Rohit" at bounding box center [210, 346] width 92 height 23
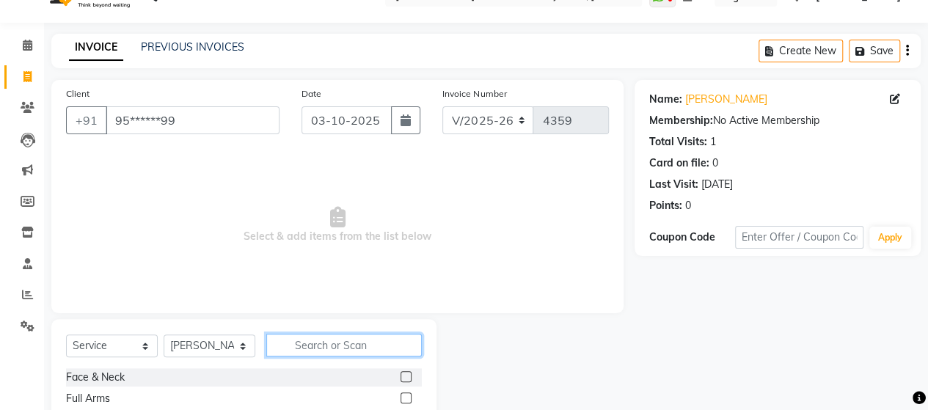
click at [313, 343] on input "text" at bounding box center [344, 345] width 156 height 23
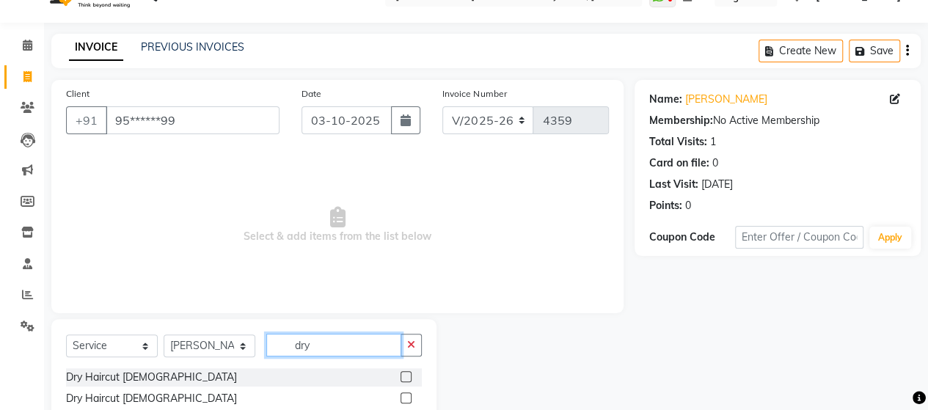
type input "dry"
click at [407, 399] on label at bounding box center [406, 398] width 11 height 11
click at [407, 399] on input "checkbox" at bounding box center [406, 399] width 10 height 10
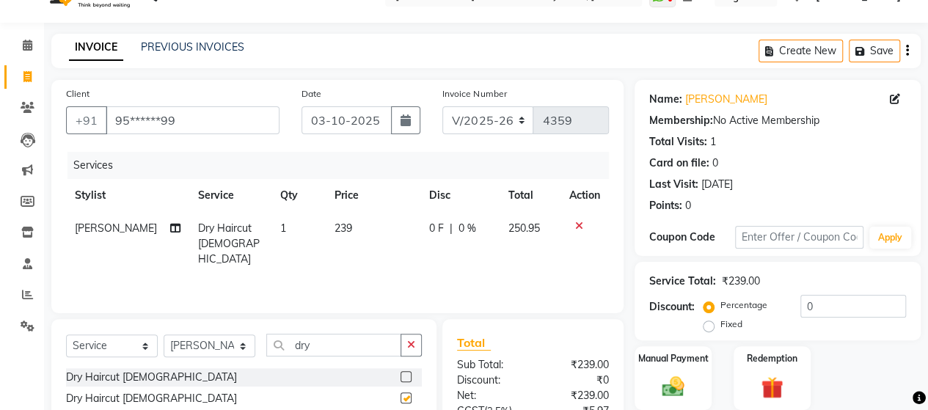
checkbox input "false"
click at [665, 373] on img at bounding box center [672, 386] width 37 height 26
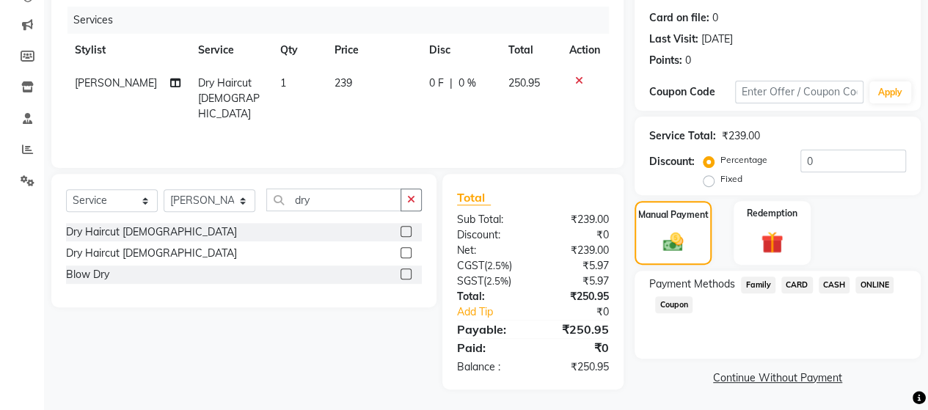
click at [875, 288] on span "ONLINE" at bounding box center [875, 285] width 38 height 17
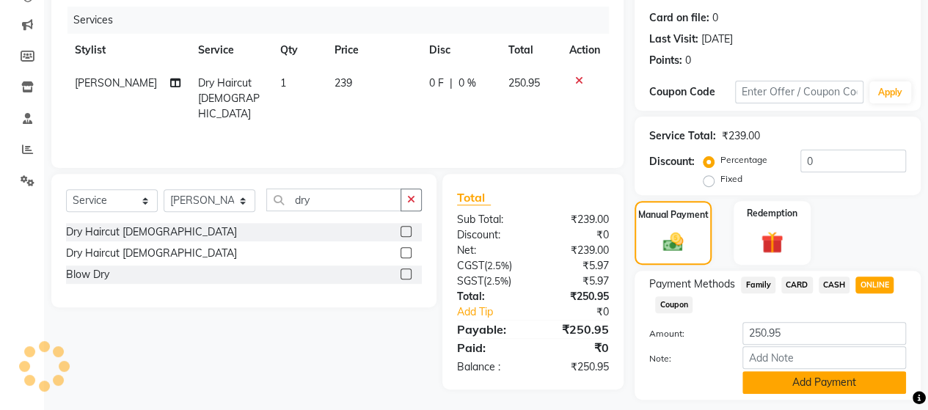
click at [847, 373] on button "Add Payment" at bounding box center [825, 382] width 164 height 23
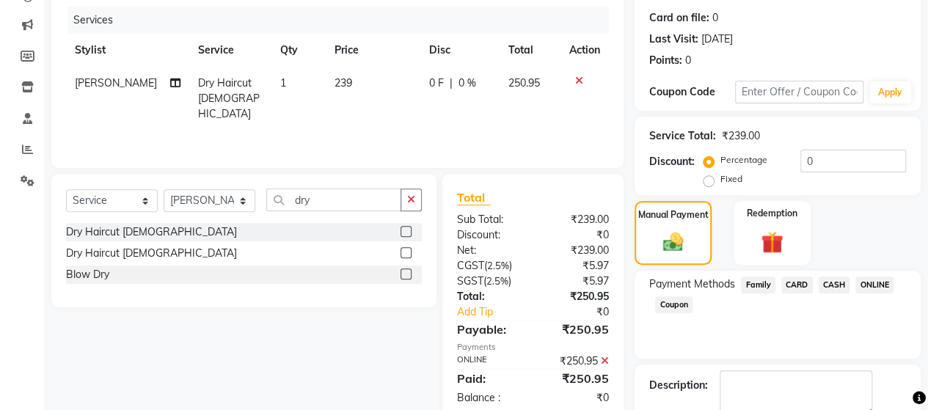
scroll to position [257, 0]
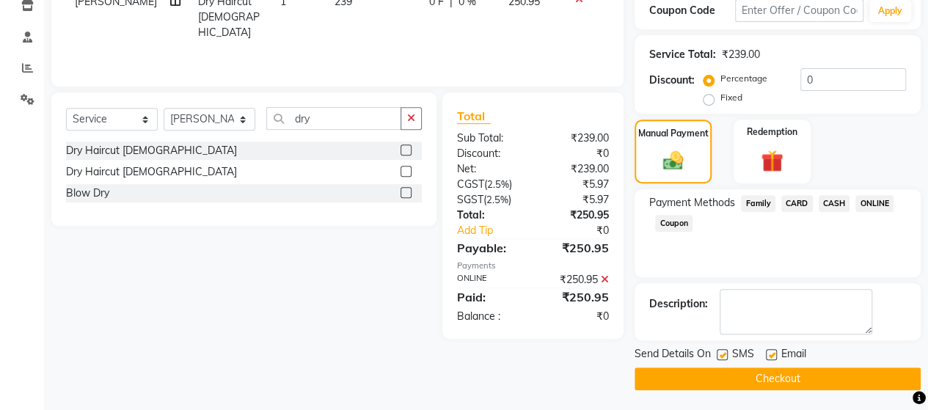
click at [841, 374] on button "Checkout" at bounding box center [778, 379] width 286 height 23
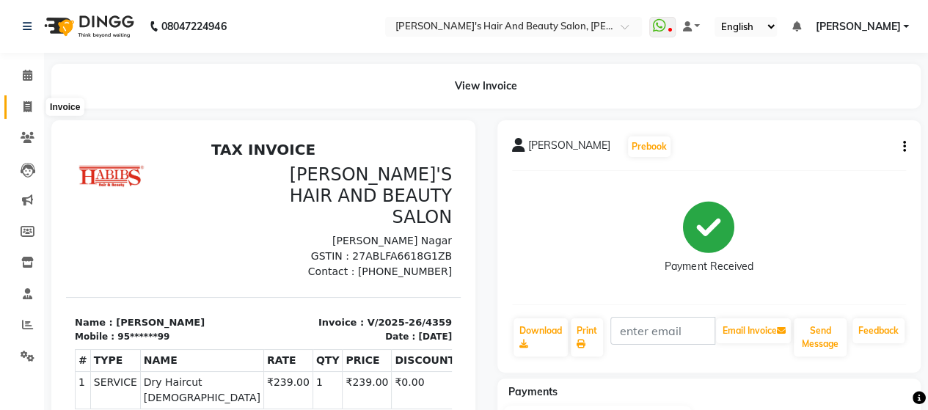
click at [16, 106] on span at bounding box center [28, 107] width 26 height 17
select select "service"
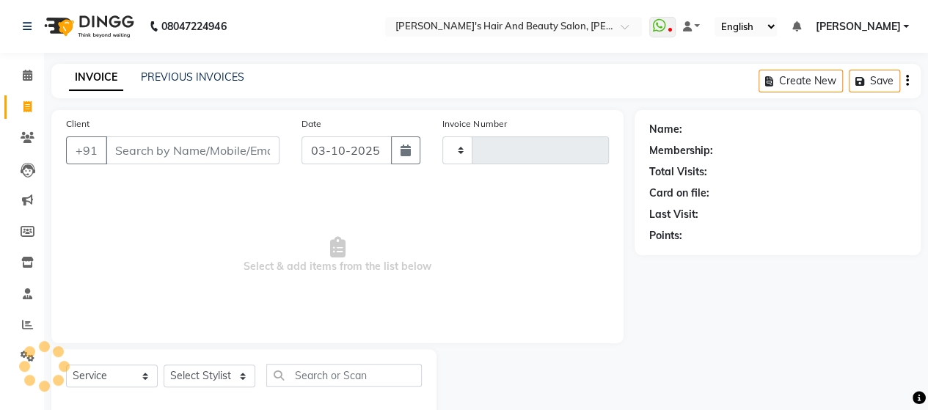
type input "4360"
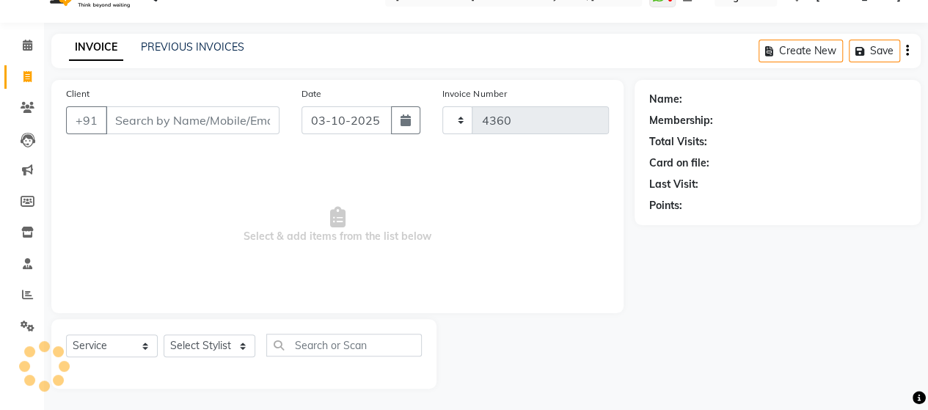
select select "6429"
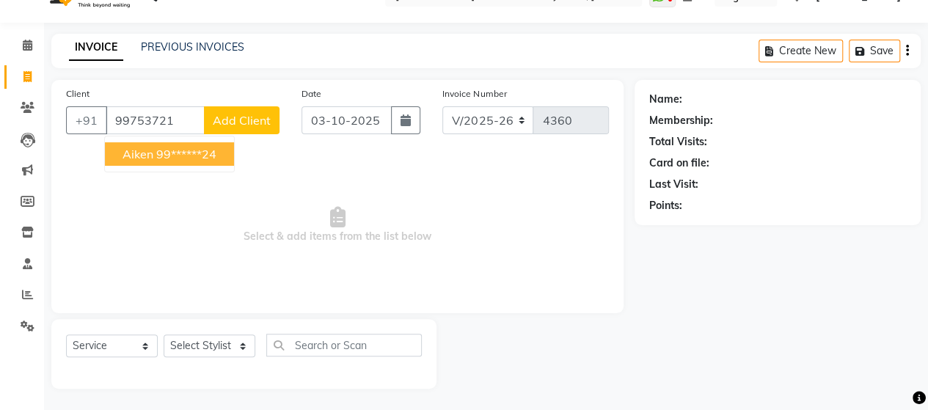
click at [213, 148] on ngb-highlight "99******24" at bounding box center [186, 154] width 60 height 15
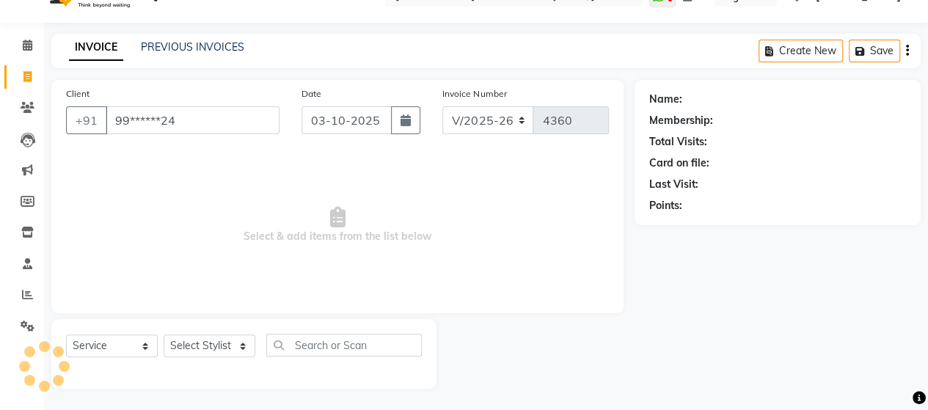
type input "99******24"
select select "1: Object"
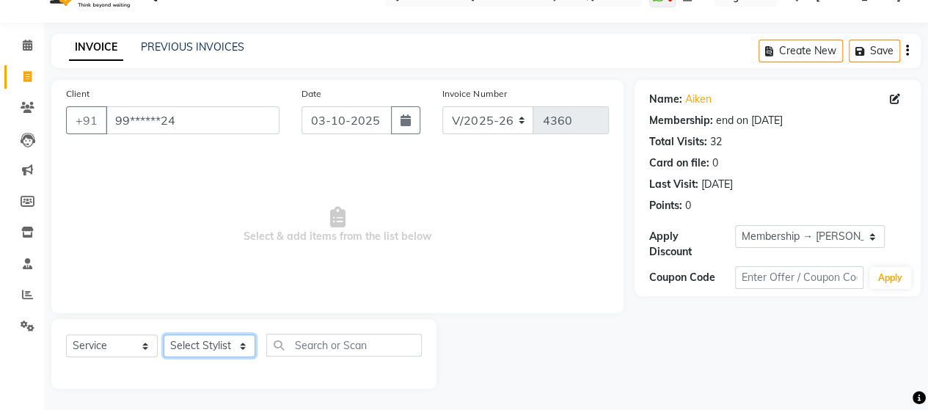
click at [219, 350] on select "Select Stylist Admin Datta Durga [PERSON_NAME] [PERSON_NAME] [PERSON_NAME] Rohit" at bounding box center [210, 346] width 92 height 23
select select "57451"
click at [164, 335] on select "Select Stylist Admin Datta Durga [PERSON_NAME] [PERSON_NAME] [PERSON_NAME] Rohit" at bounding box center [210, 346] width 92 height 23
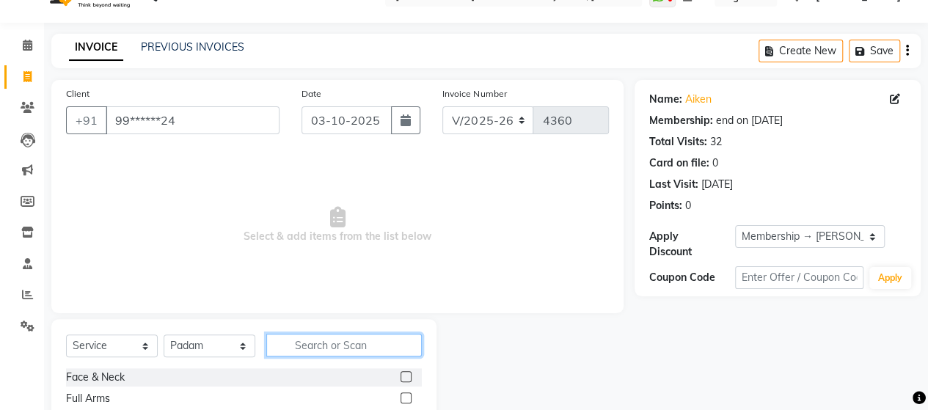
click at [317, 343] on input "text" at bounding box center [344, 345] width 156 height 23
type input "glo"
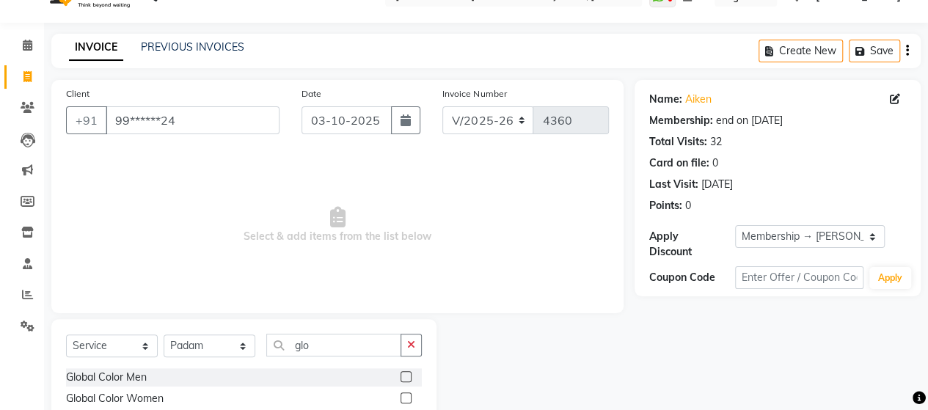
click at [406, 394] on label at bounding box center [406, 398] width 11 height 11
click at [406, 394] on input "checkbox" at bounding box center [406, 399] width 10 height 10
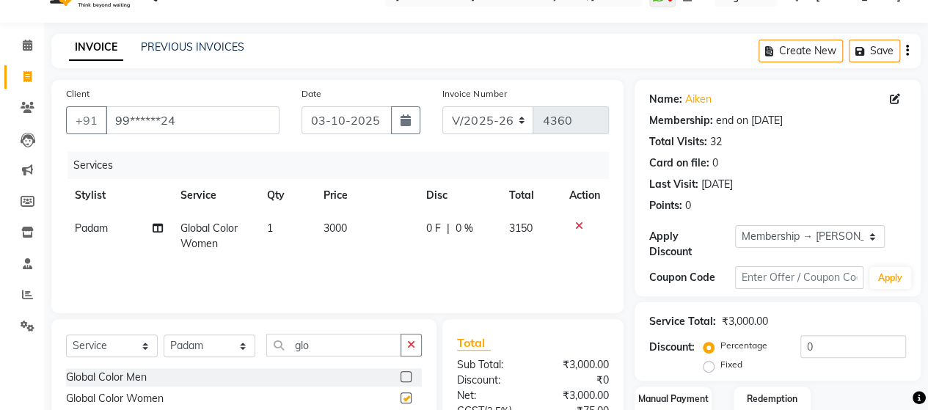
checkbox input "false"
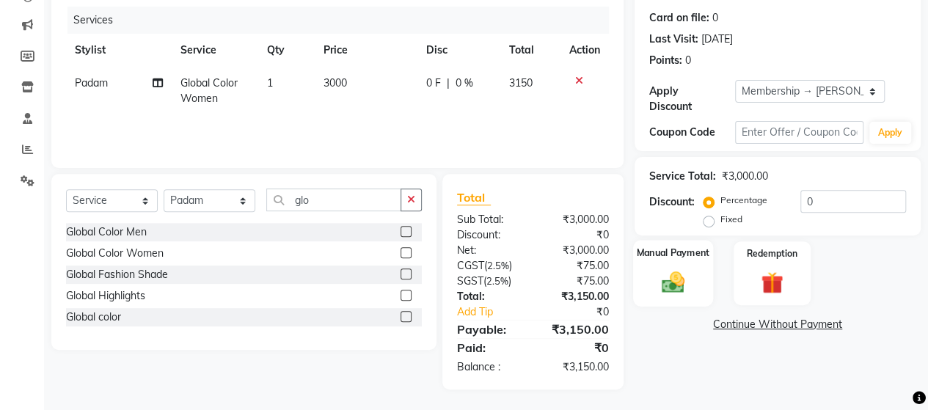
click at [693, 269] on div "Manual Payment" at bounding box center [673, 273] width 80 height 67
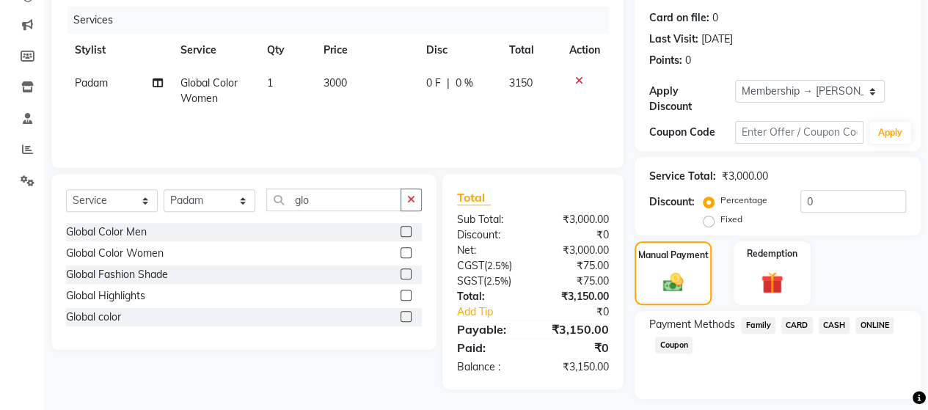
click at [831, 326] on span "CASH" at bounding box center [835, 325] width 32 height 17
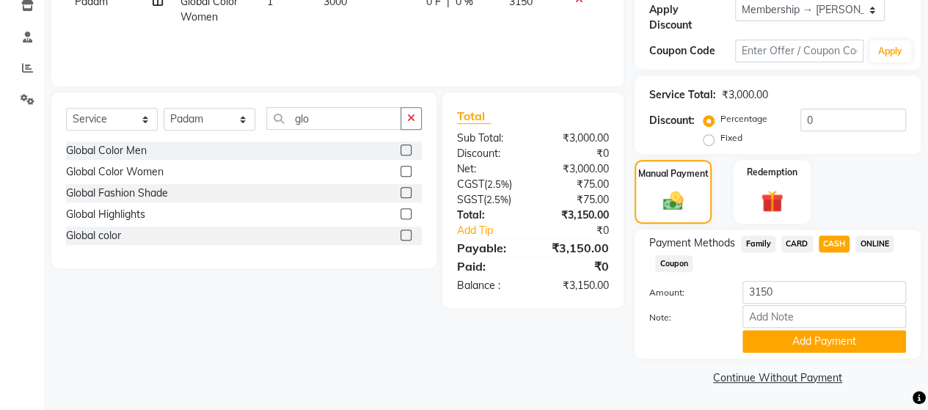
click at [792, 354] on div "Payment Methods Family CARD CASH ONLINE Coupon Amount: 3150 Note: Add Payment" at bounding box center [778, 294] width 286 height 129
click at [798, 350] on button "Add Payment" at bounding box center [825, 341] width 164 height 23
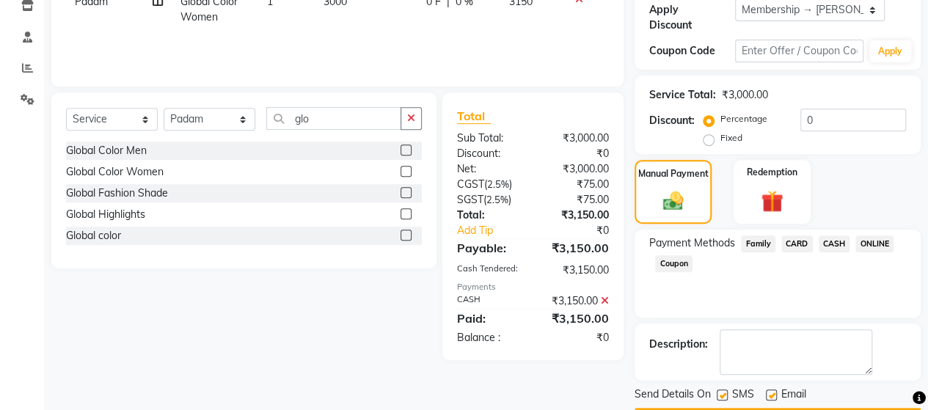
scroll to position [298, 0]
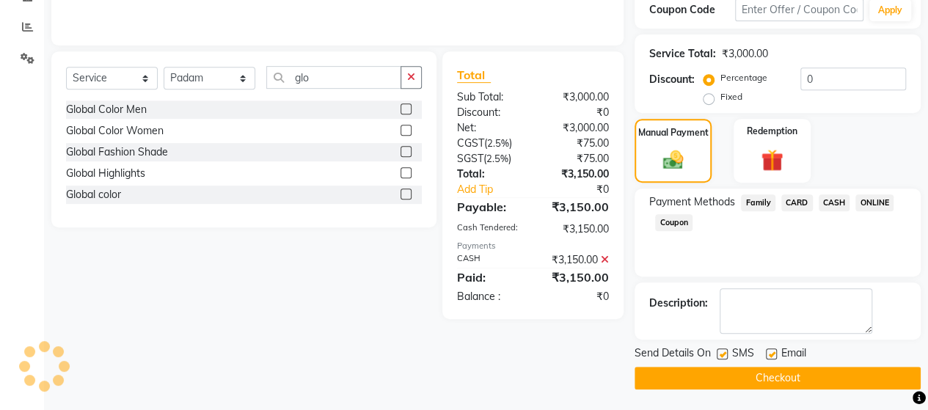
click at [809, 371] on button "Checkout" at bounding box center [778, 378] width 286 height 23
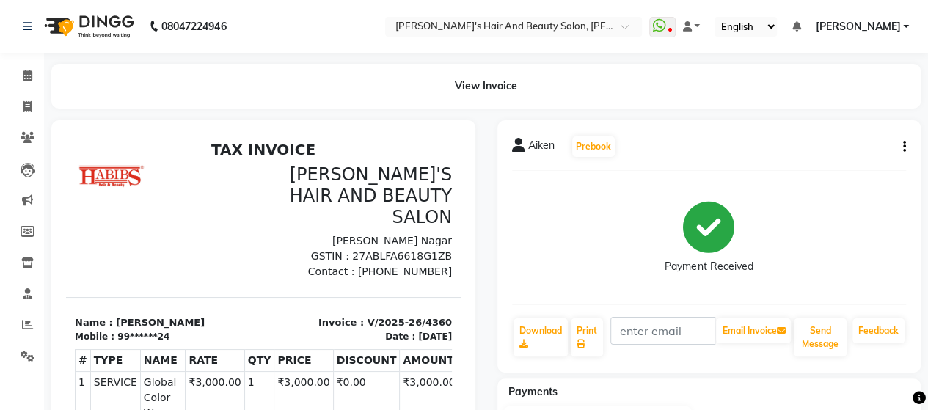
scroll to position [233, 0]
